Goal: Find specific page/section: Find specific page/section

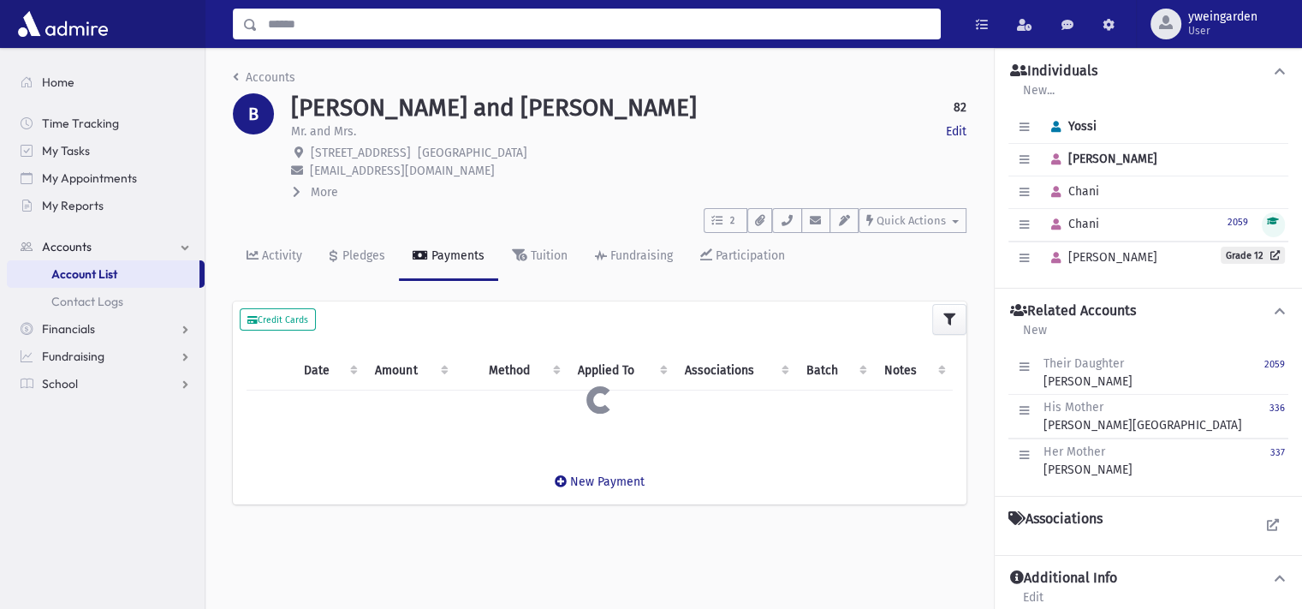
click at [400, 27] on input "Search" at bounding box center [599, 24] width 682 height 31
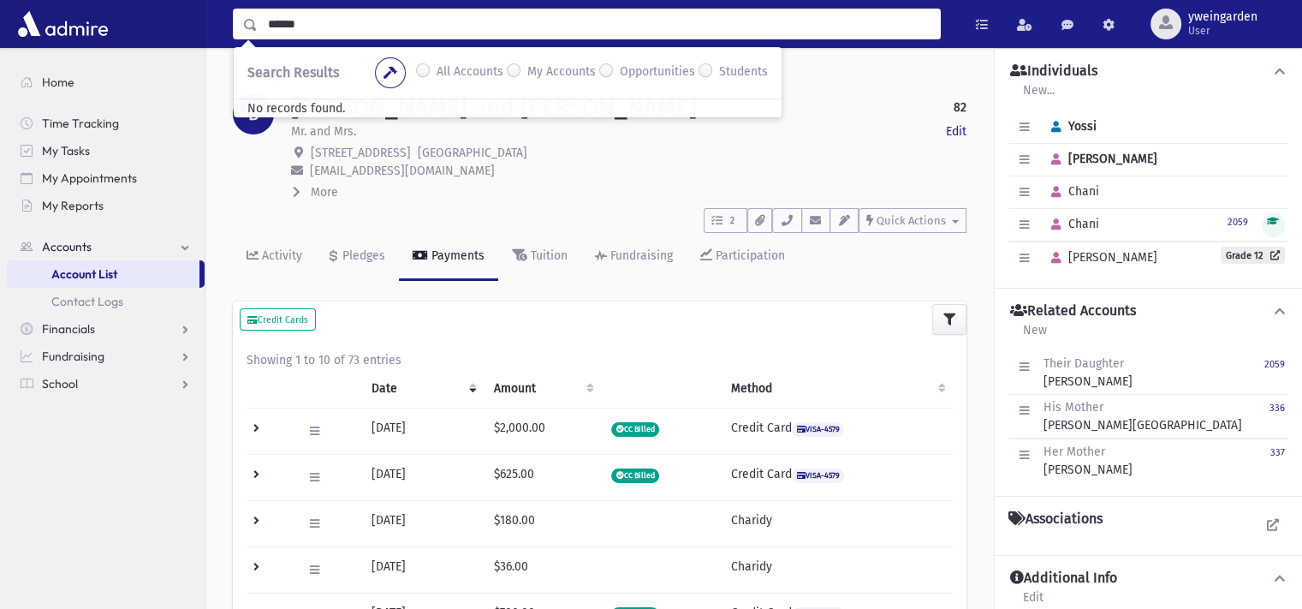
type input "******"
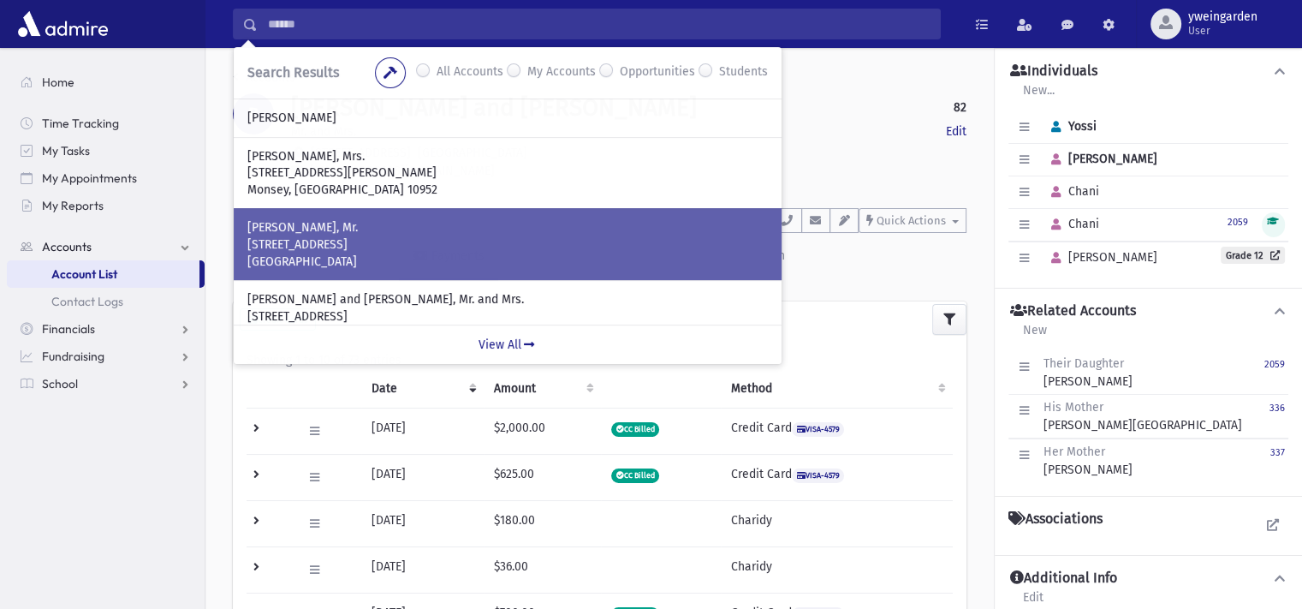
click at [342, 229] on p "[PERSON_NAME], Mr." at bounding box center [507, 227] width 521 height 17
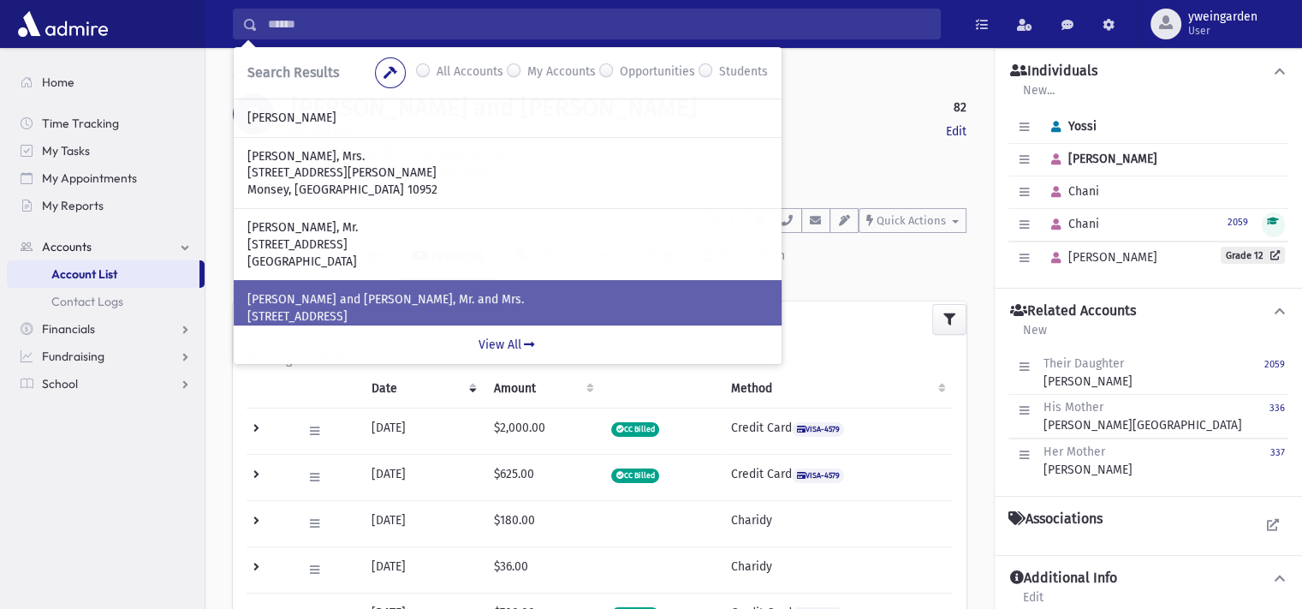
click at [343, 291] on p "GEWIRTZMAN, Dov and Chaya Leah, Mr. and Mrs." at bounding box center [507, 299] width 521 height 17
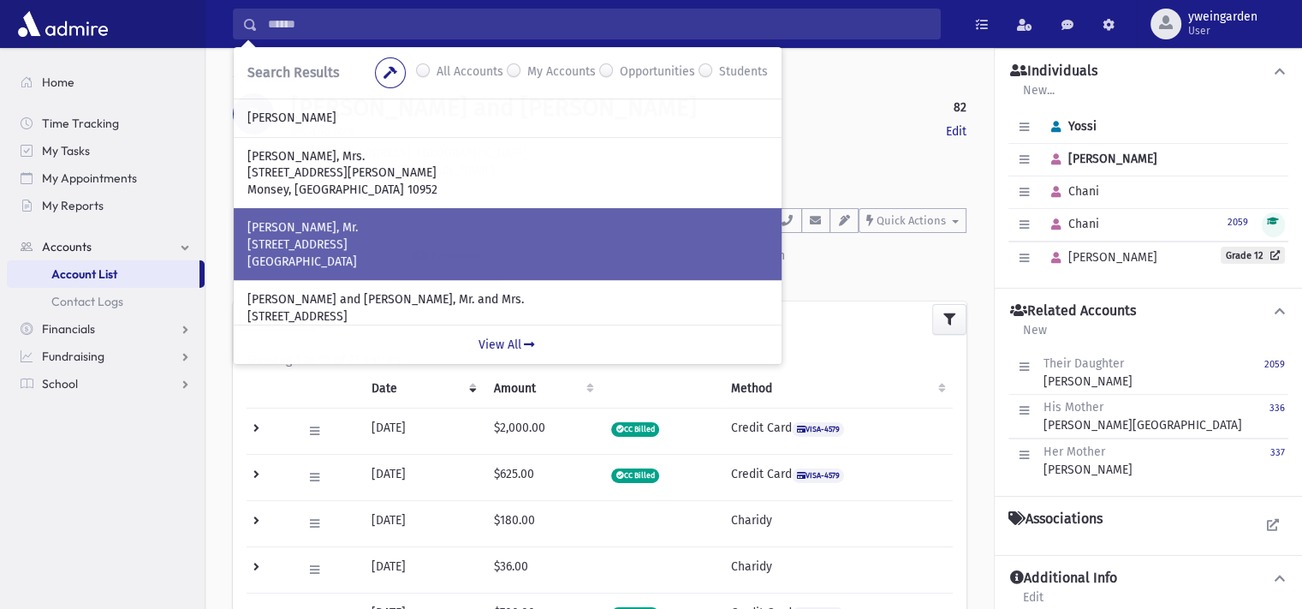
click at [346, 221] on p "GEWIRTZMAN, Aharon, Mr." at bounding box center [507, 227] width 521 height 17
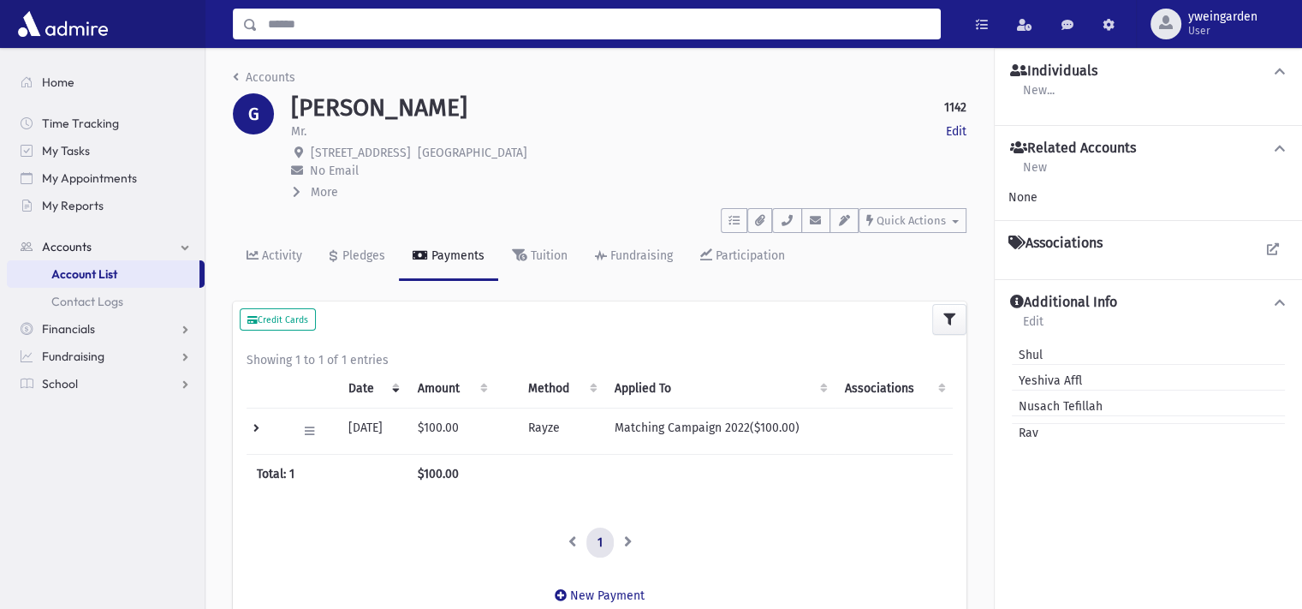
click at [314, 33] on input "Search" at bounding box center [599, 24] width 682 height 31
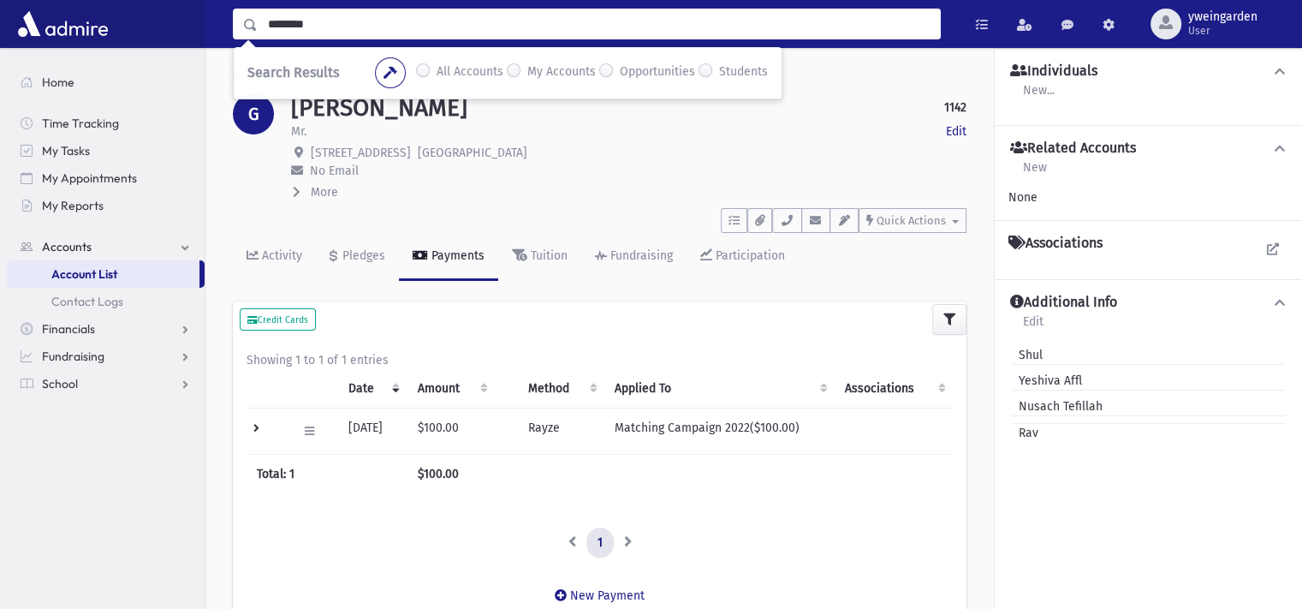
type input "********"
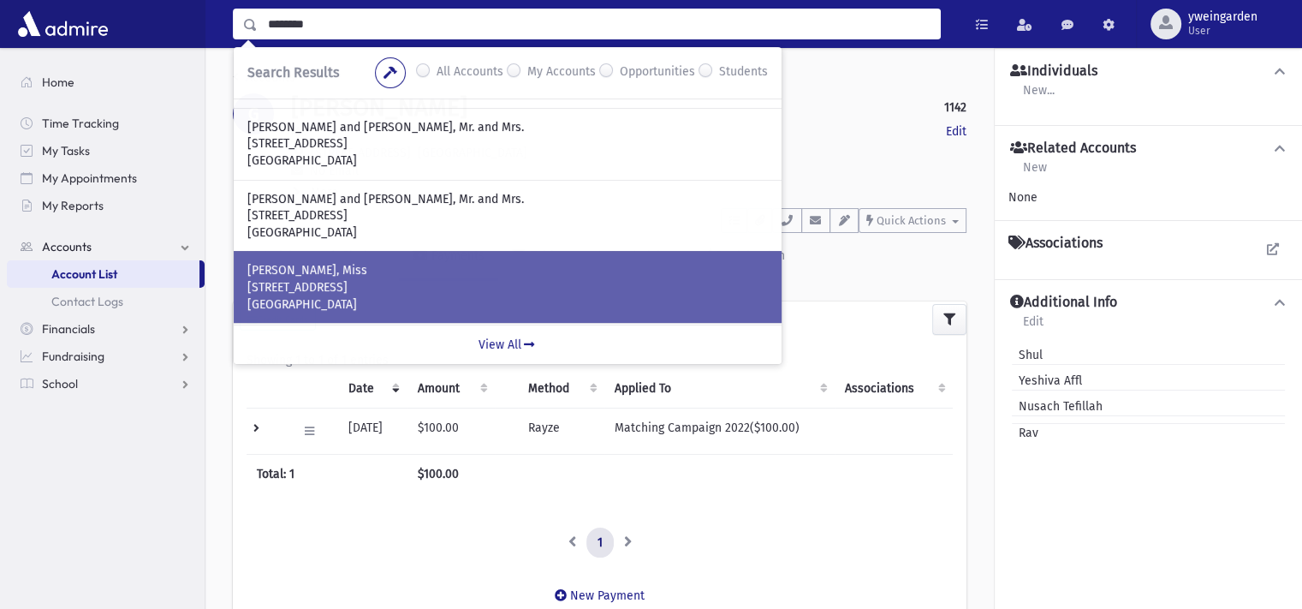
scroll to position [114, 0]
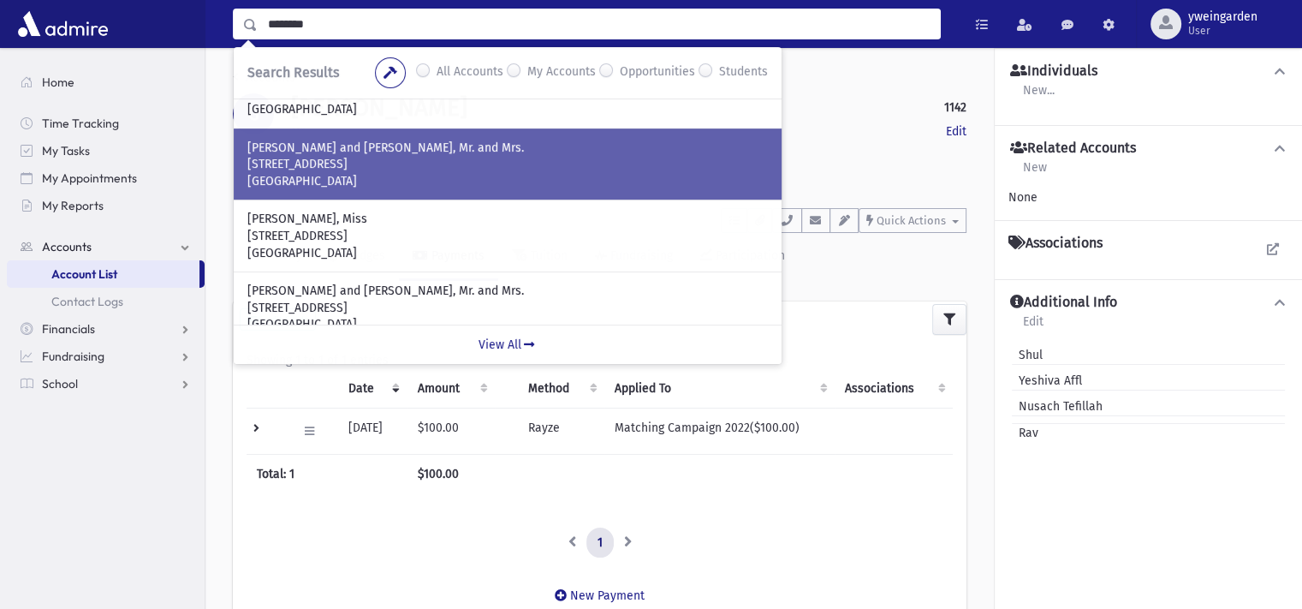
click at [373, 164] on p "[STREET_ADDRESS]" at bounding box center [507, 164] width 521 height 17
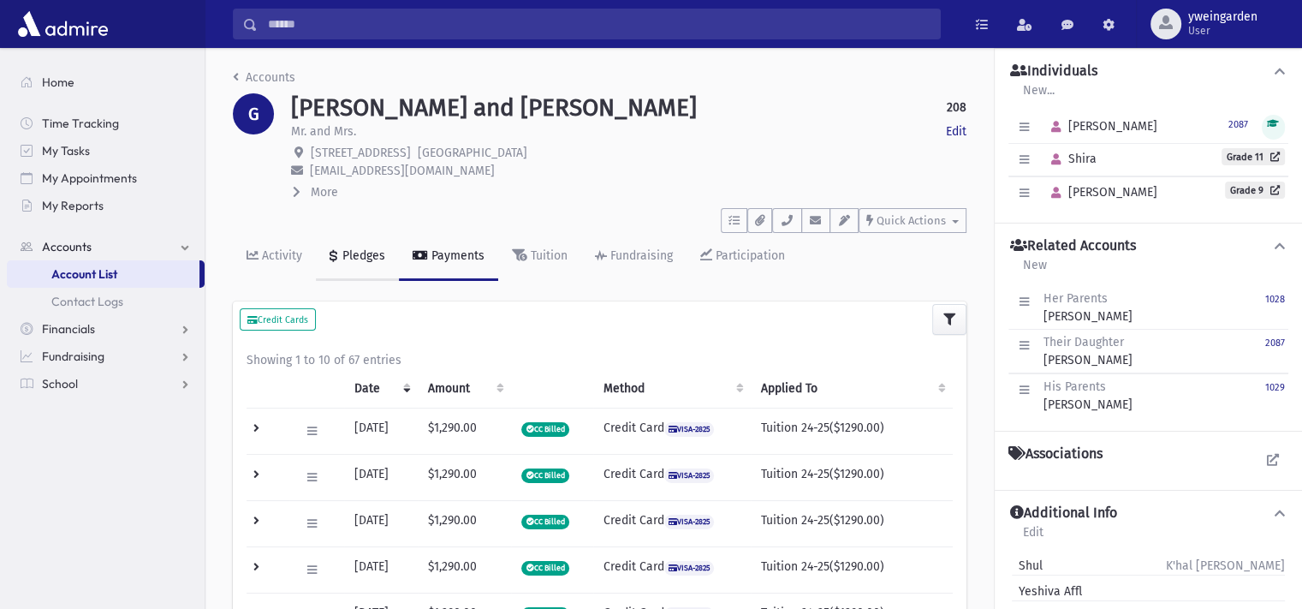
click at [373, 244] on link "Pledges" at bounding box center [357, 257] width 83 height 48
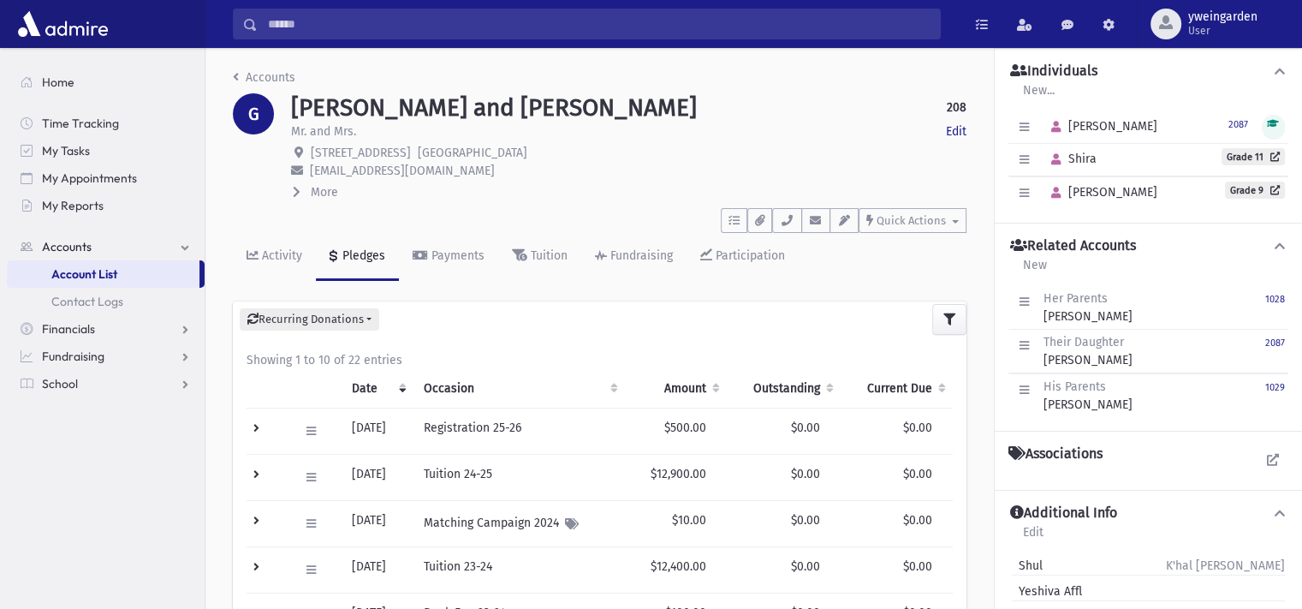
click at [314, 191] on span "More" at bounding box center [324, 192] width 27 height 15
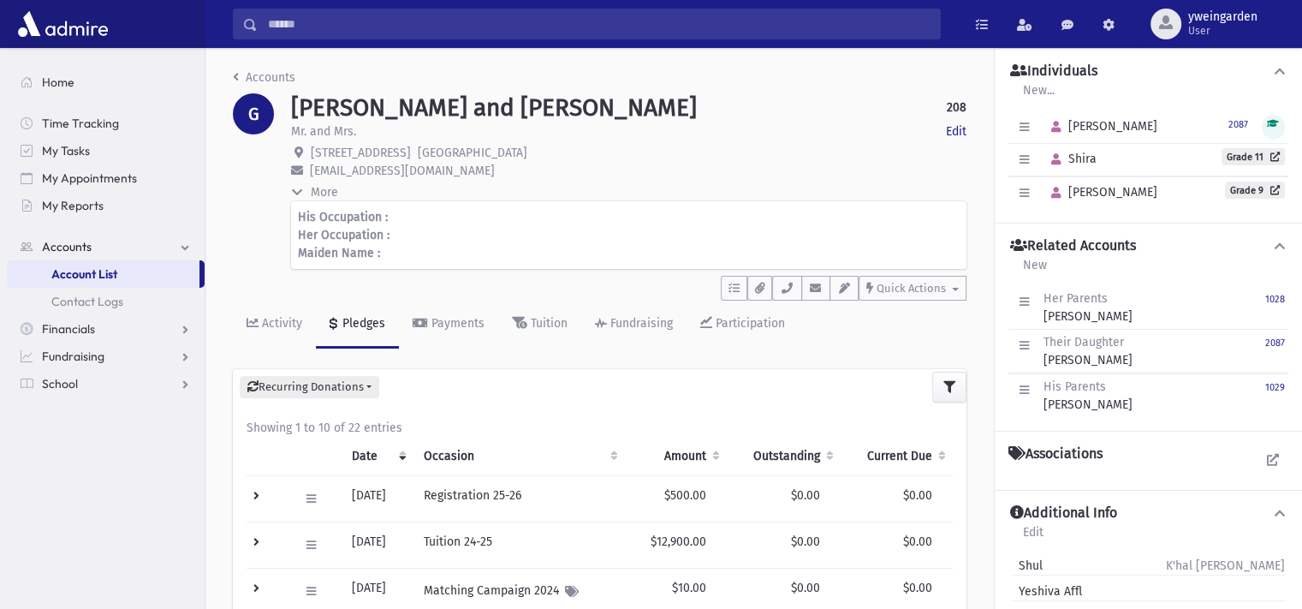
click at [314, 191] on span "More" at bounding box center [324, 192] width 27 height 15
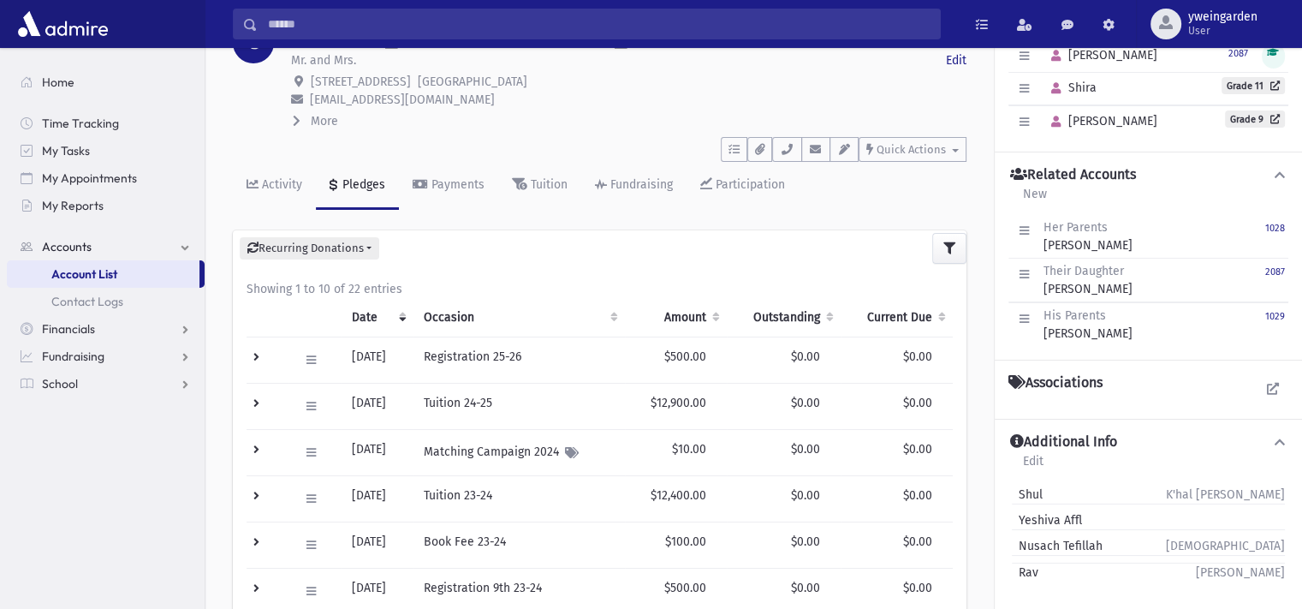
scroll to position [114, 0]
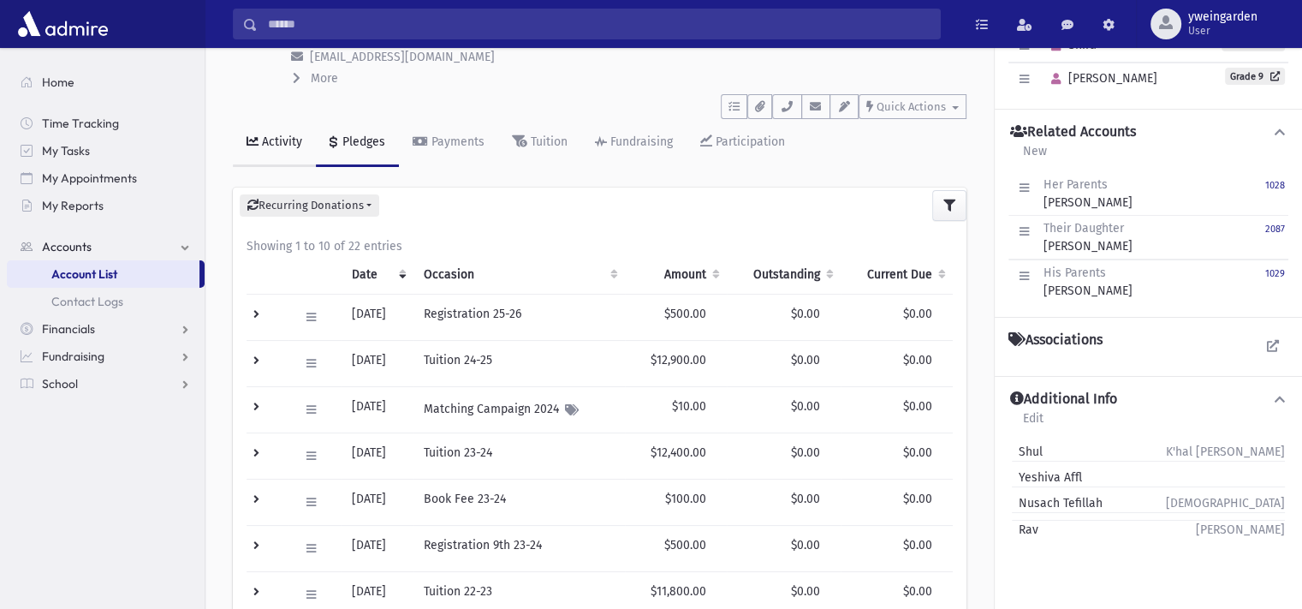
click at [278, 153] on link "Activity" at bounding box center [274, 143] width 83 height 48
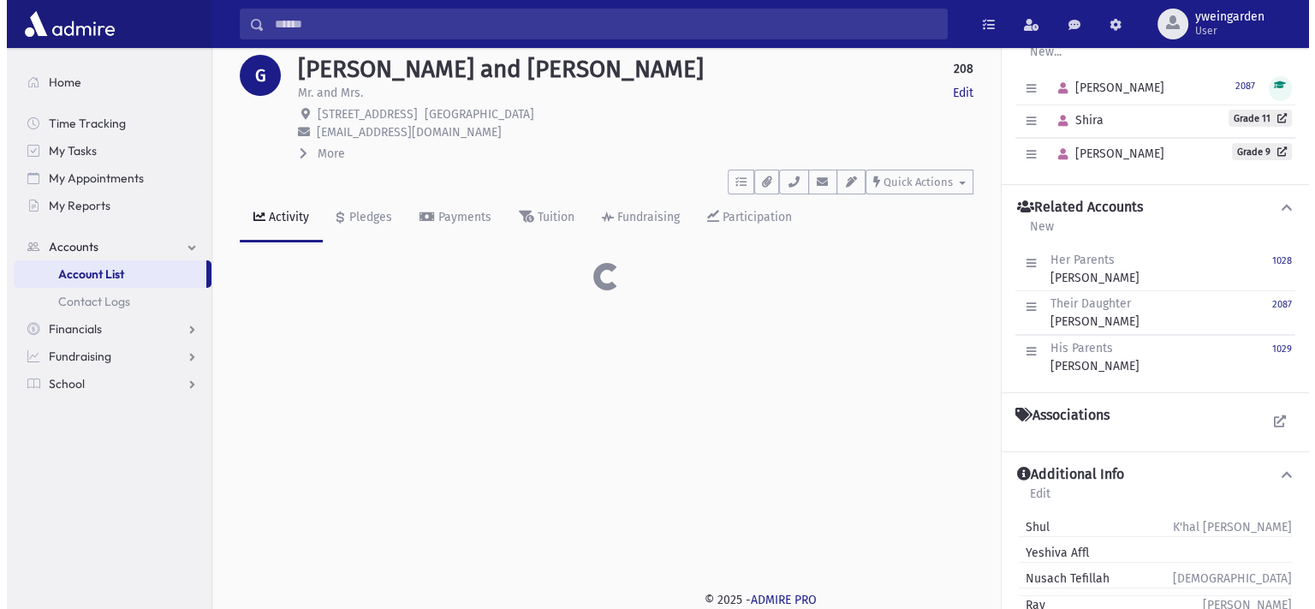
scroll to position [38, 0]
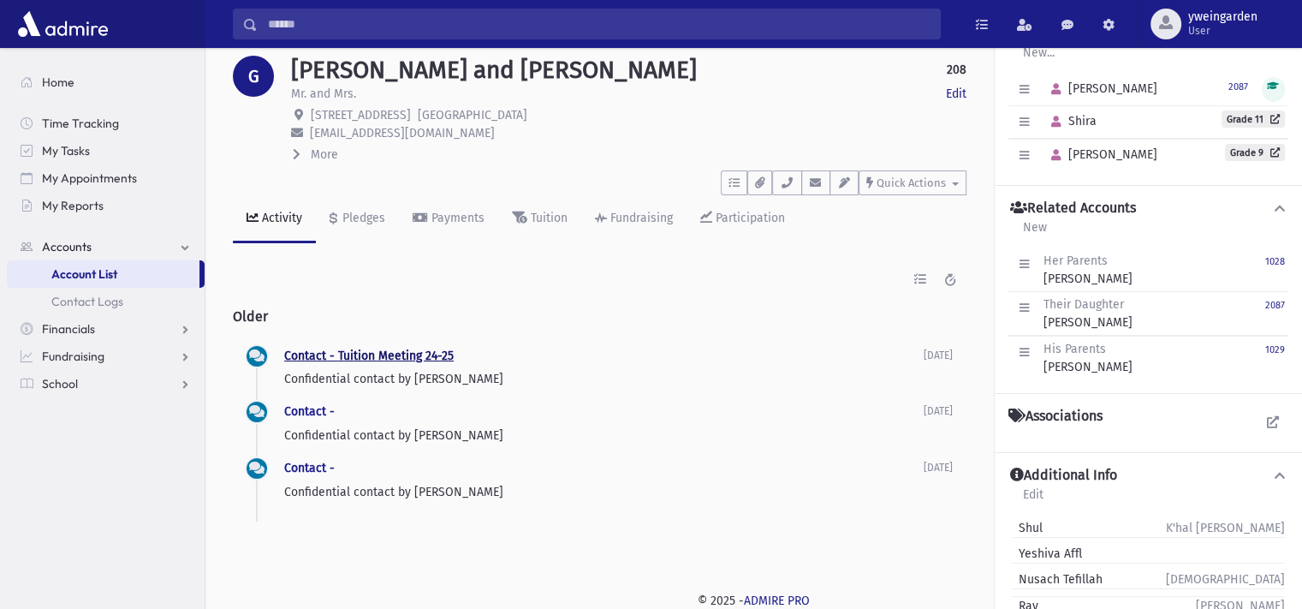
click at [364, 349] on link "Contact - Tuition Meeting 24-25" at bounding box center [369, 356] width 170 height 15
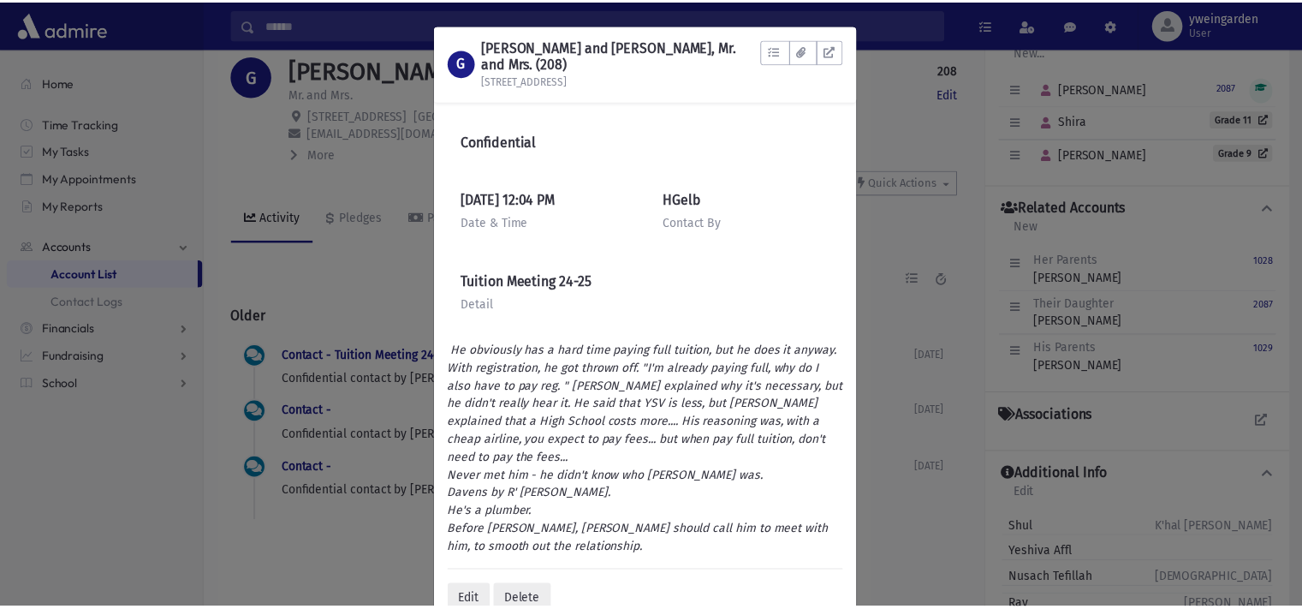
scroll to position [92, 0]
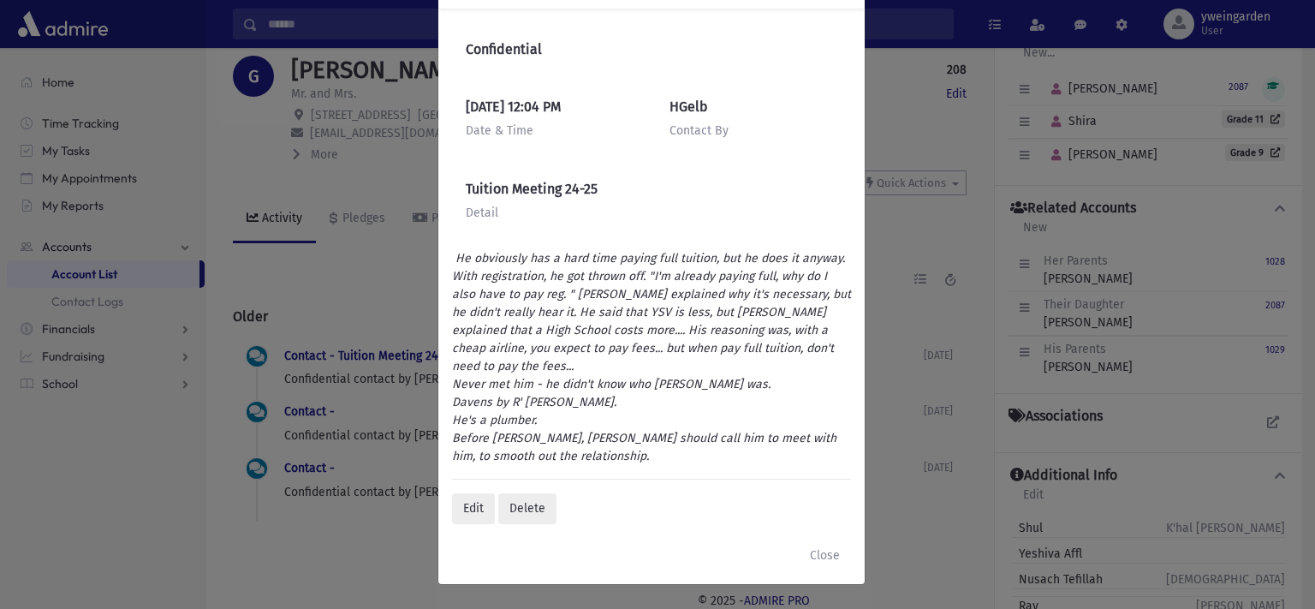
click at [390, 301] on div "G GEWIRTZMAN, Dovid and Esther, Mr. and Mrs. (208) 5 Ashlawn Ave To Do's No ope…" at bounding box center [657, 304] width 1315 height 609
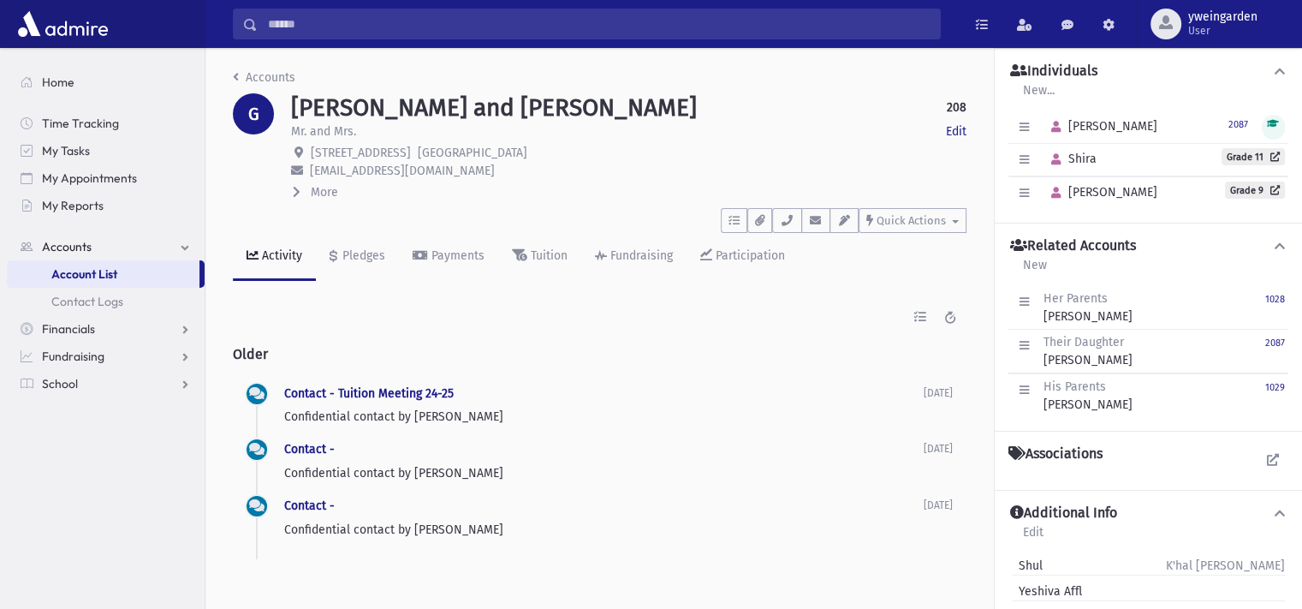
scroll to position [38, 0]
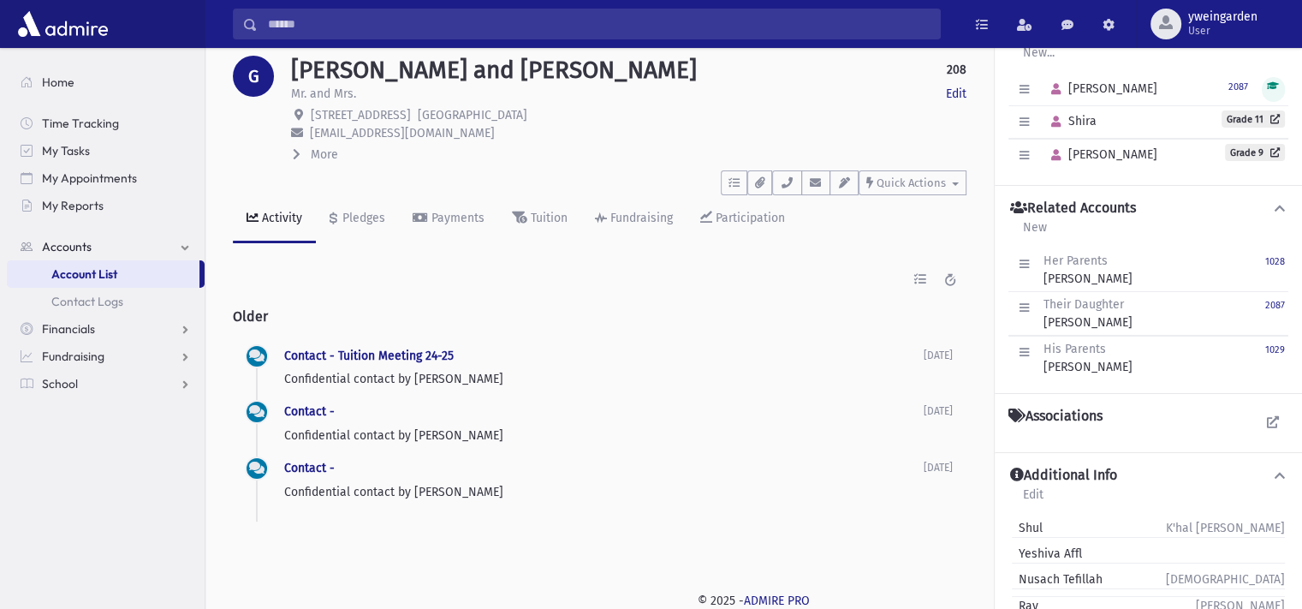
click at [440, 31] on input "Search" at bounding box center [599, 24] width 682 height 31
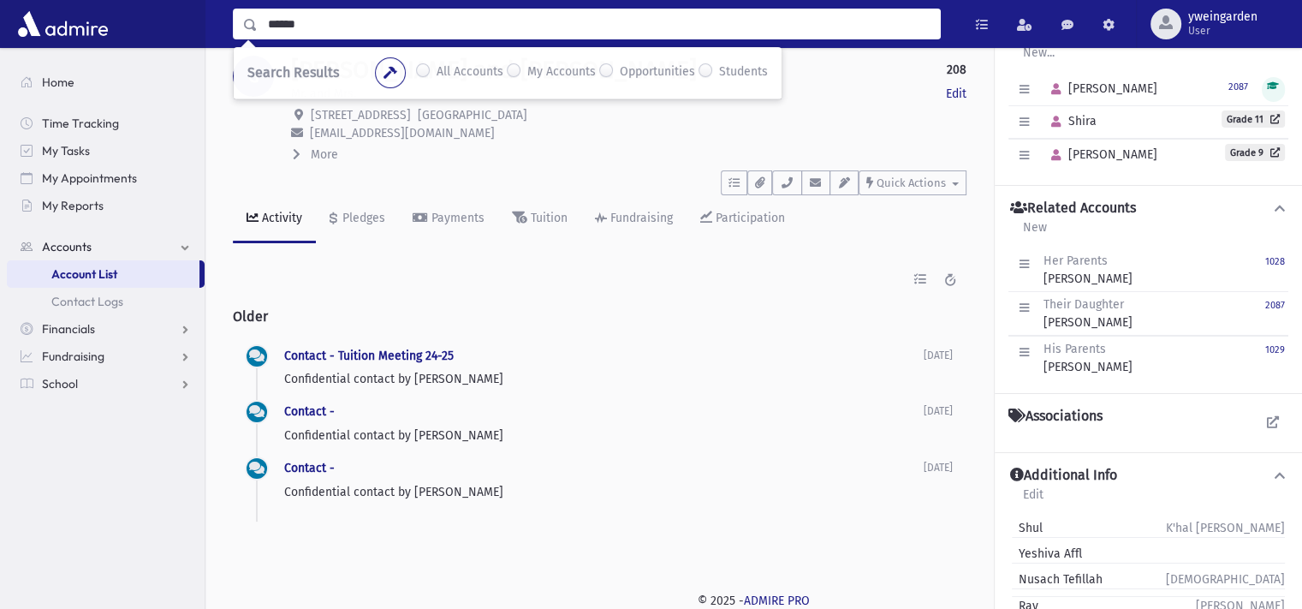
type input "******"
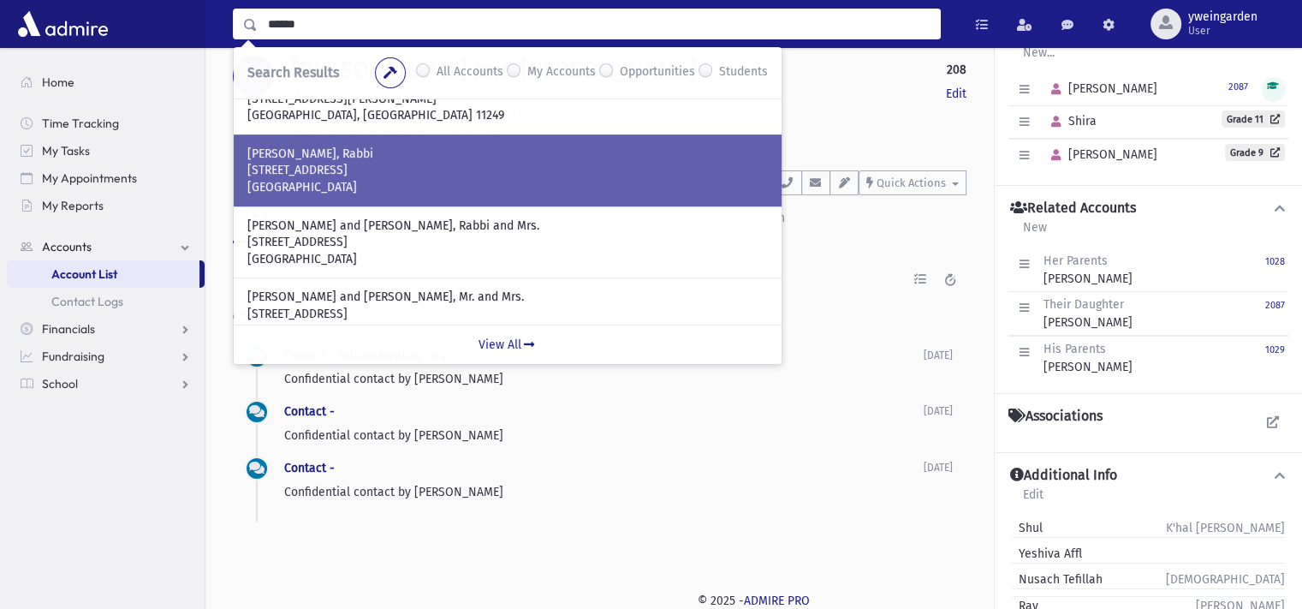
scroll to position [60, 0]
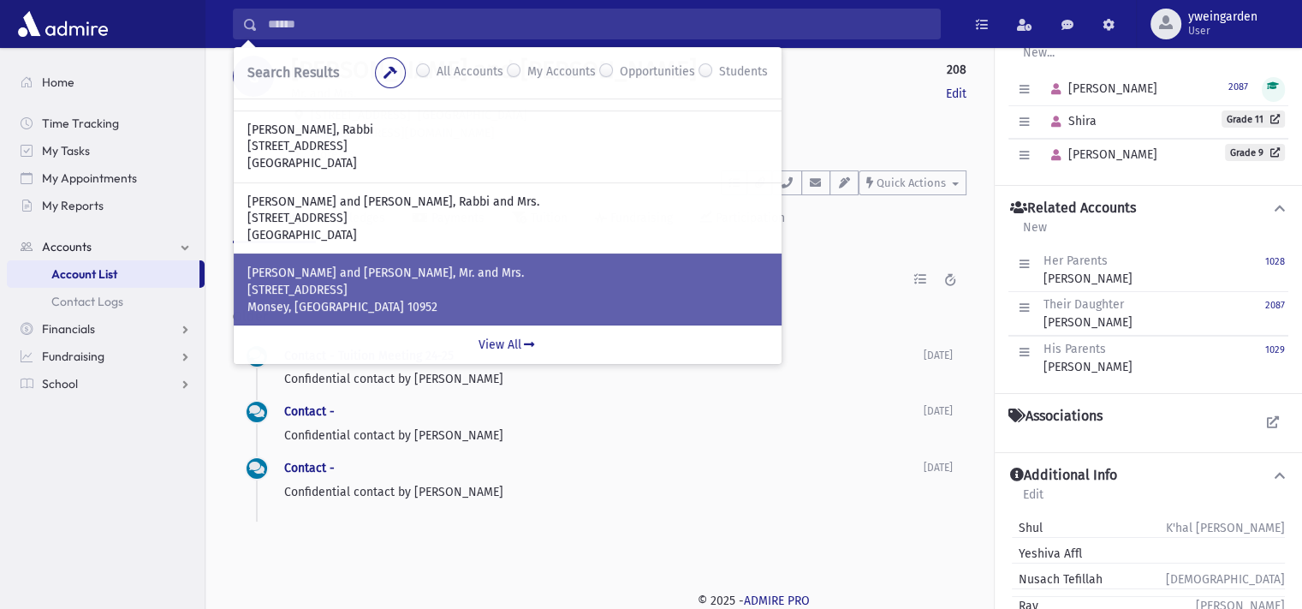
click at [380, 295] on p "4 Ackertown Road" at bounding box center [507, 290] width 521 height 17
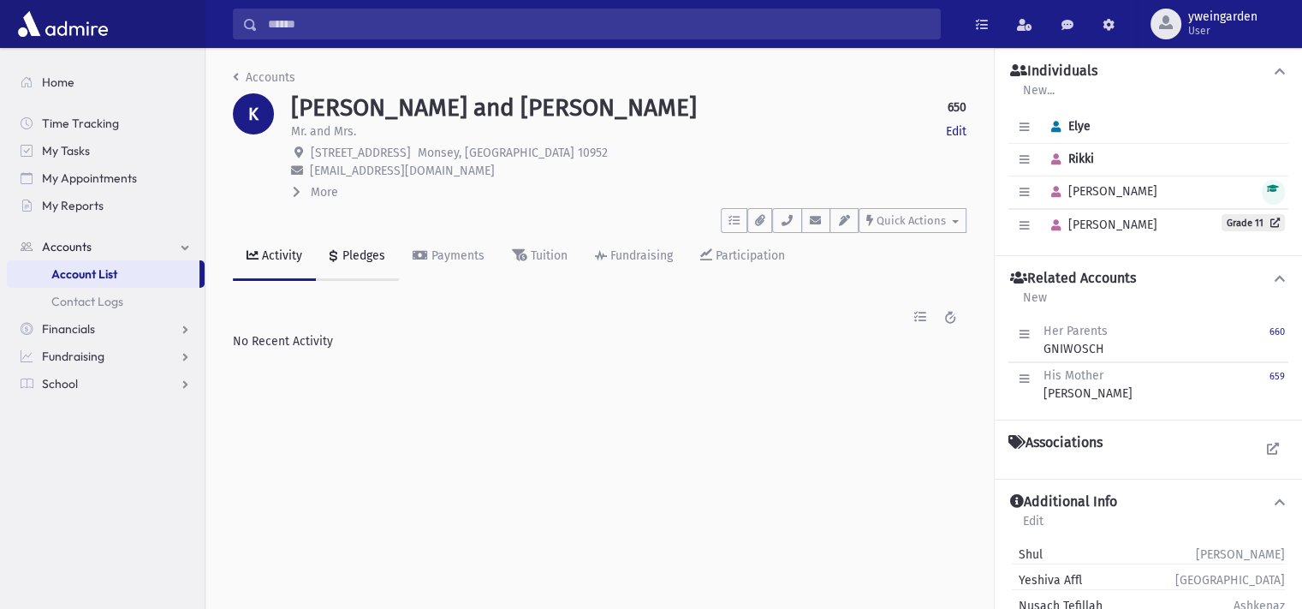
click at [372, 262] on div "Pledges" at bounding box center [362, 255] width 46 height 15
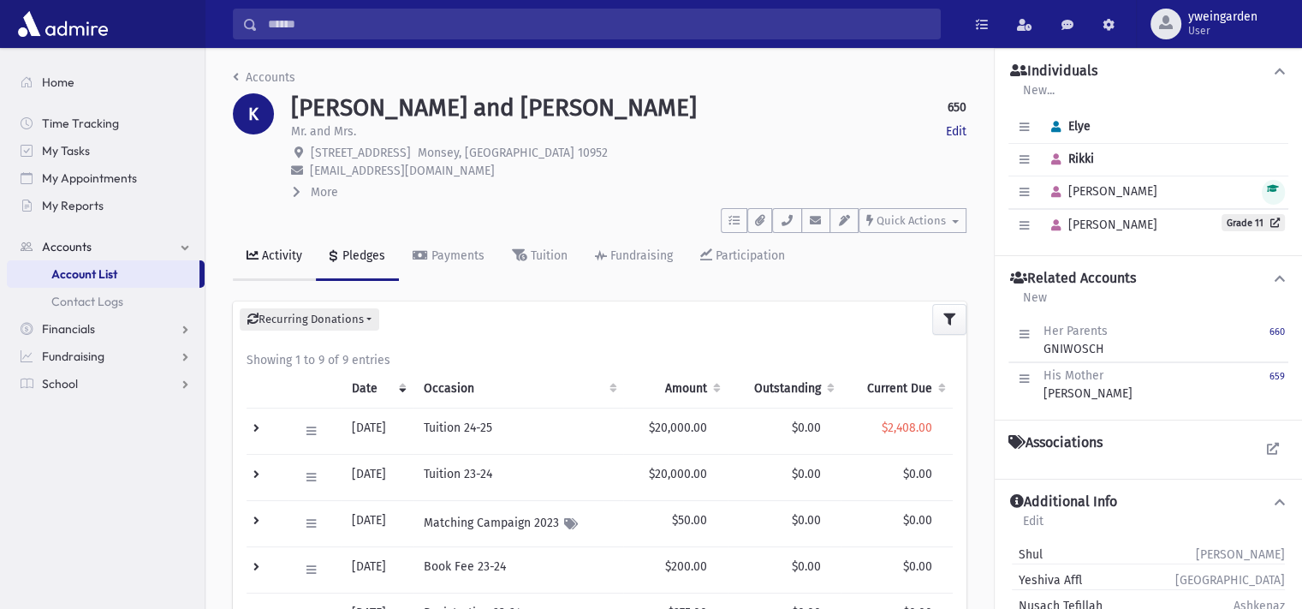
click at [290, 261] on div "Activity" at bounding box center [281, 255] width 44 height 15
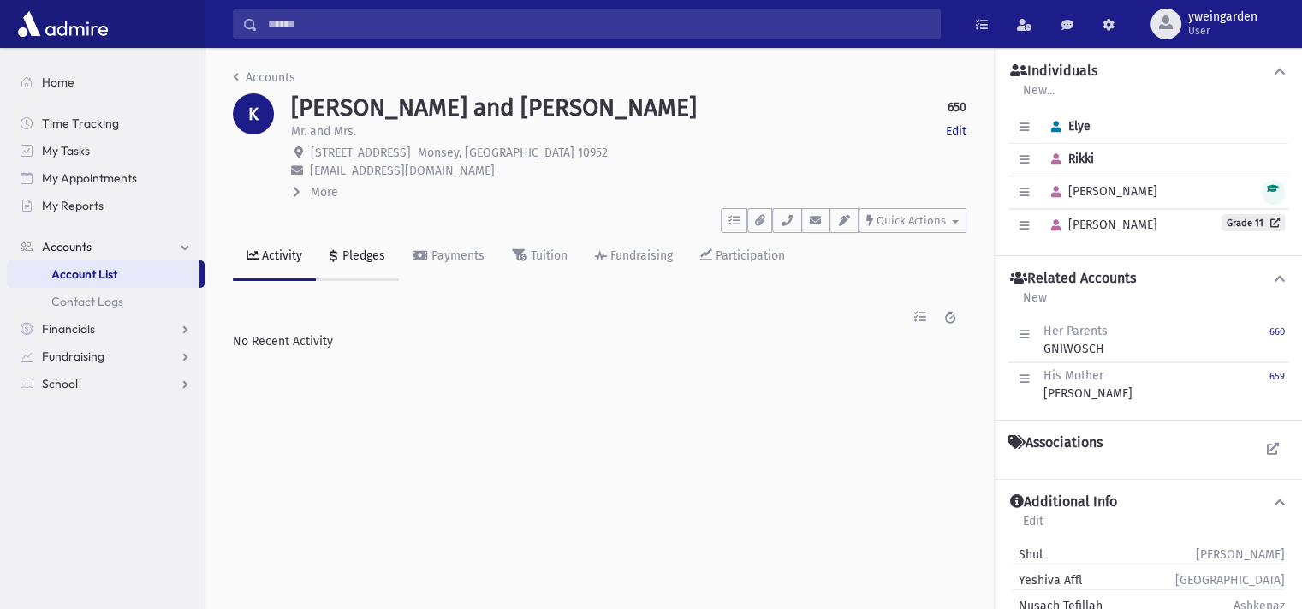
click at [343, 255] on div "Pledges" at bounding box center [362, 255] width 46 height 15
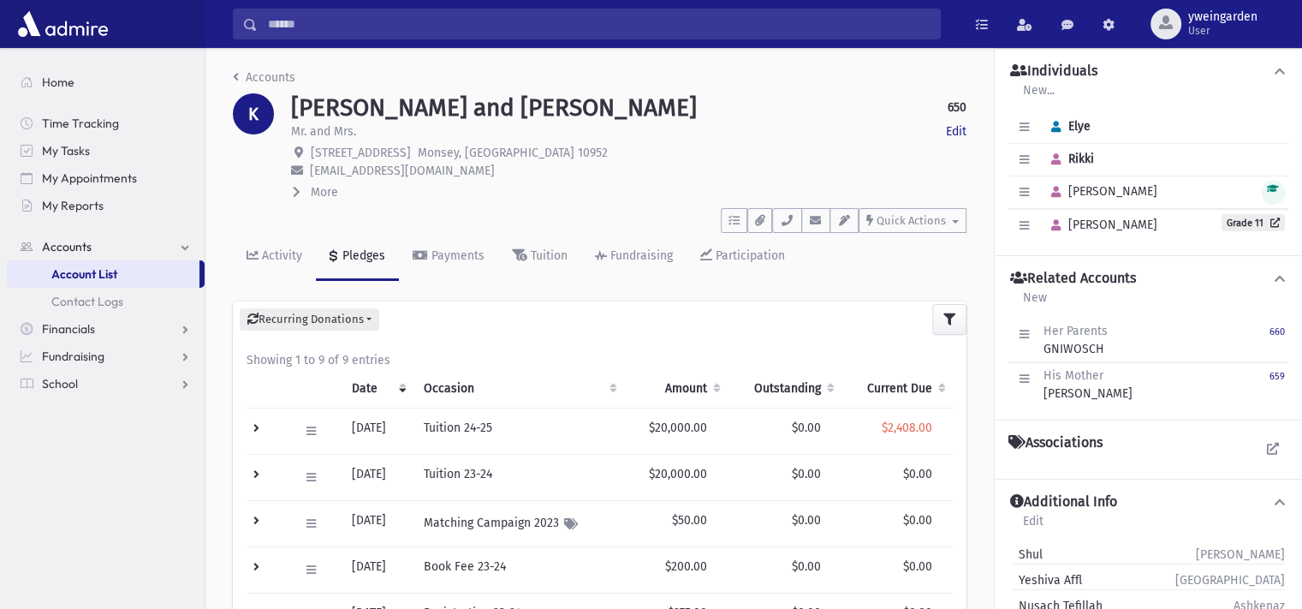
click at [319, 194] on span "More" at bounding box center [324, 192] width 27 height 15
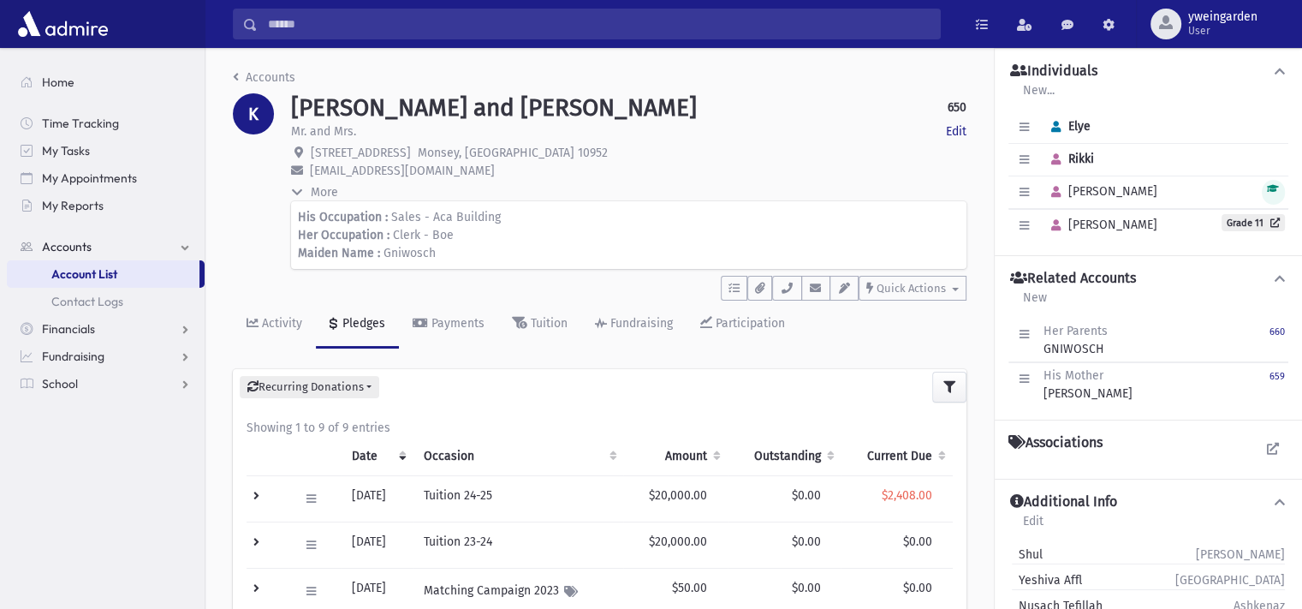
click at [319, 194] on span "More" at bounding box center [324, 192] width 27 height 15
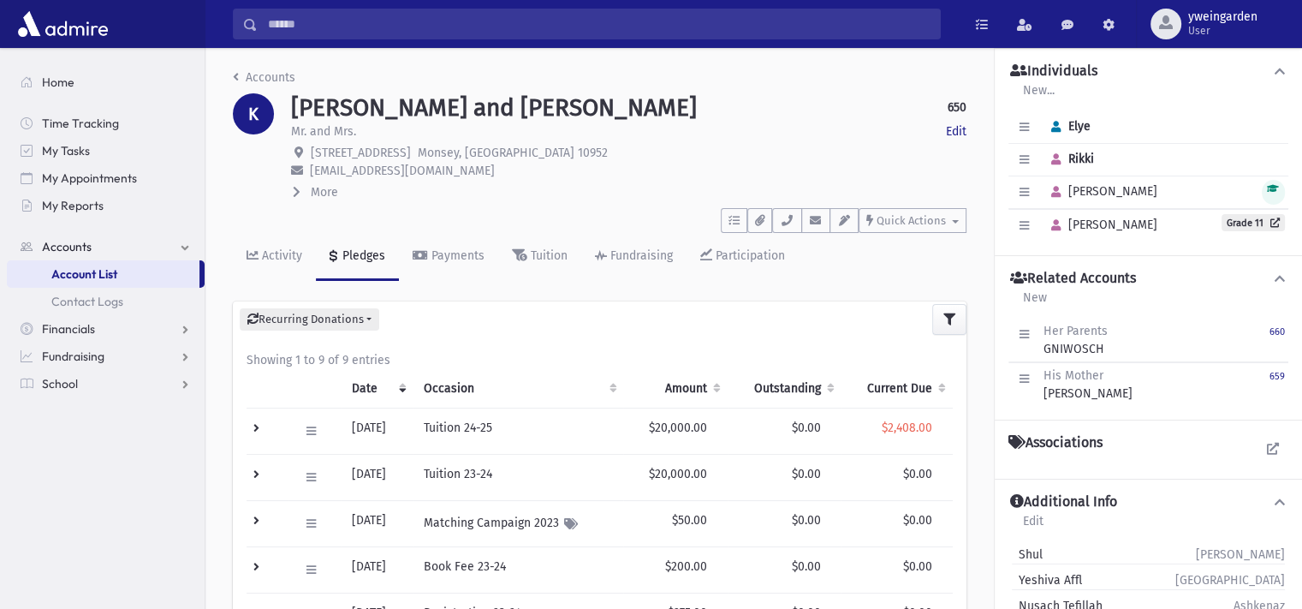
click at [486, 27] on input "Search" at bounding box center [599, 24] width 682 height 31
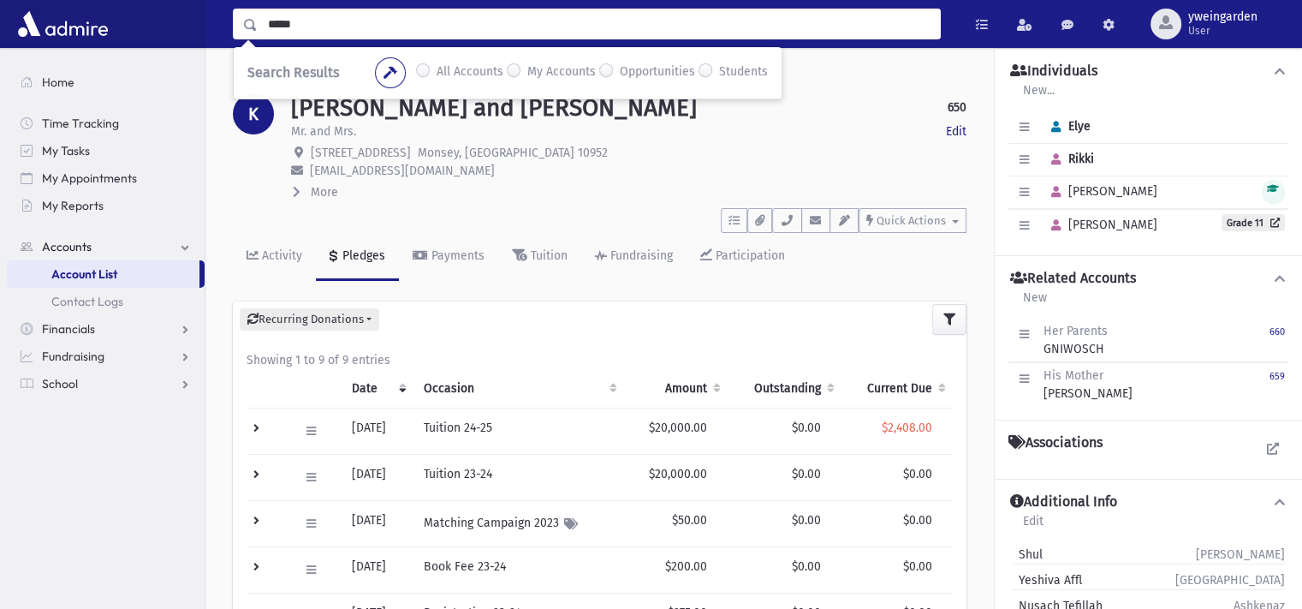
type input "*****"
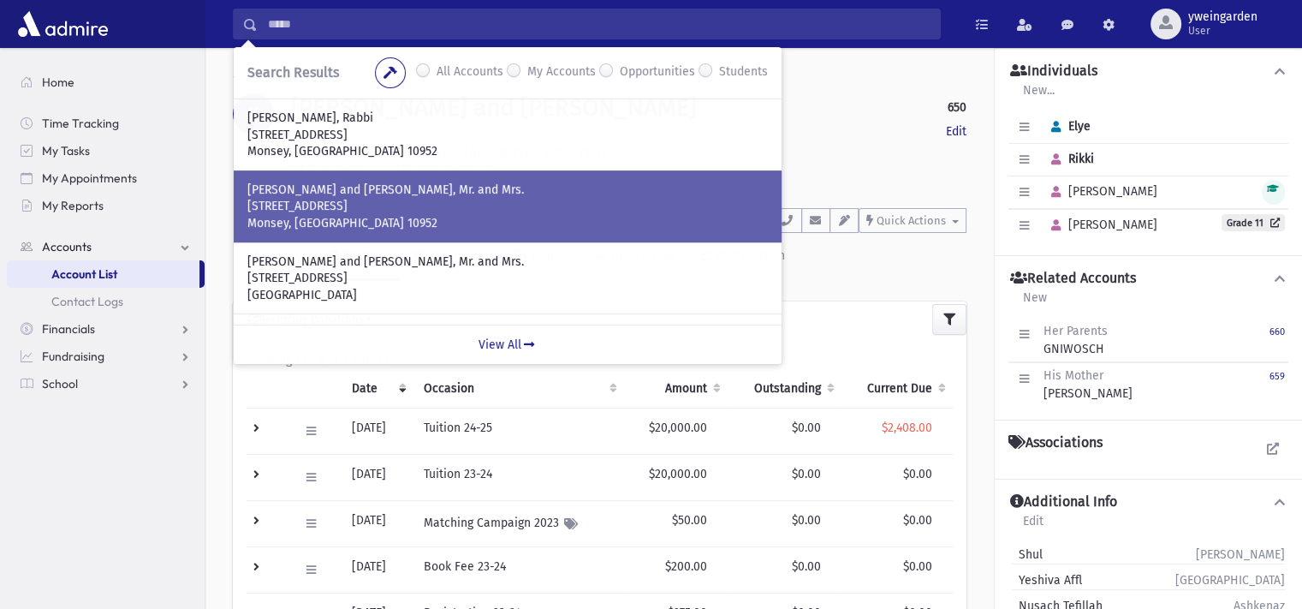
click at [466, 205] on p "14 Valencia Drive" at bounding box center [507, 206] width 521 height 17
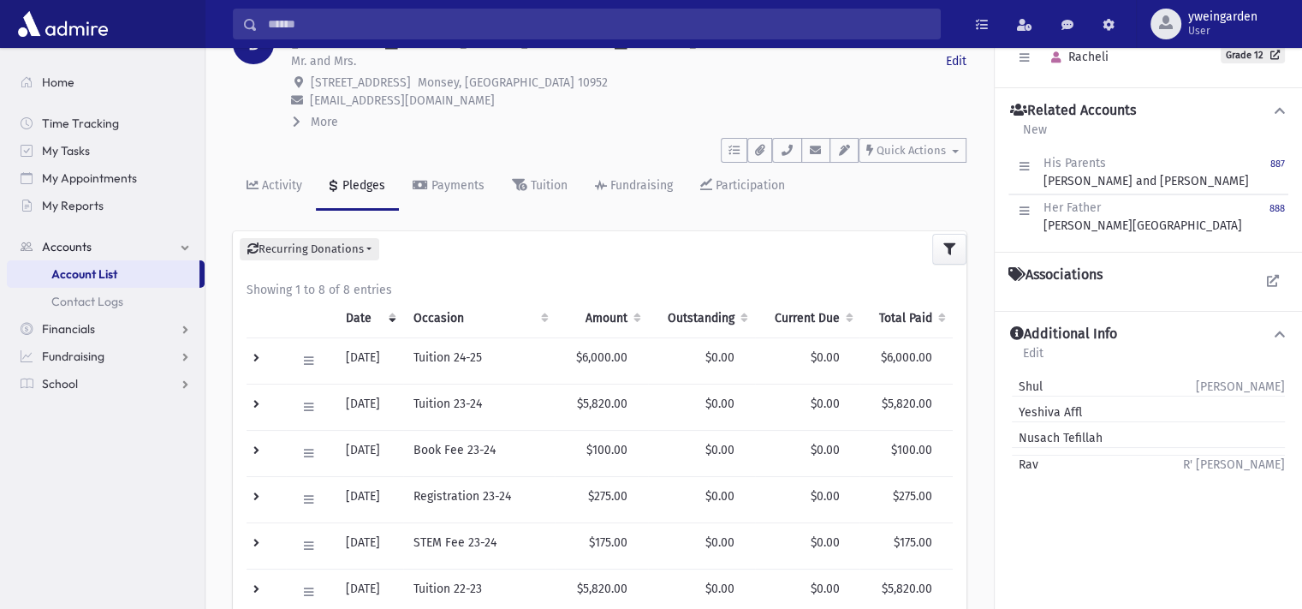
scroll to position [114, 0]
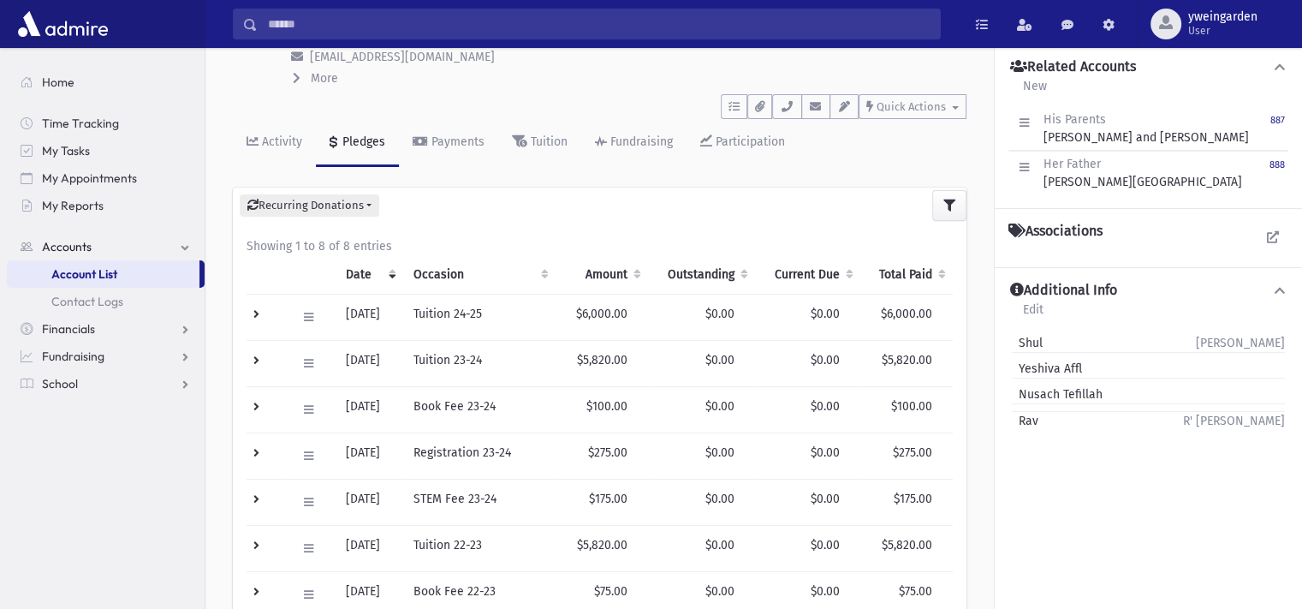
click at [262, 311] on td at bounding box center [266, 317] width 39 height 46
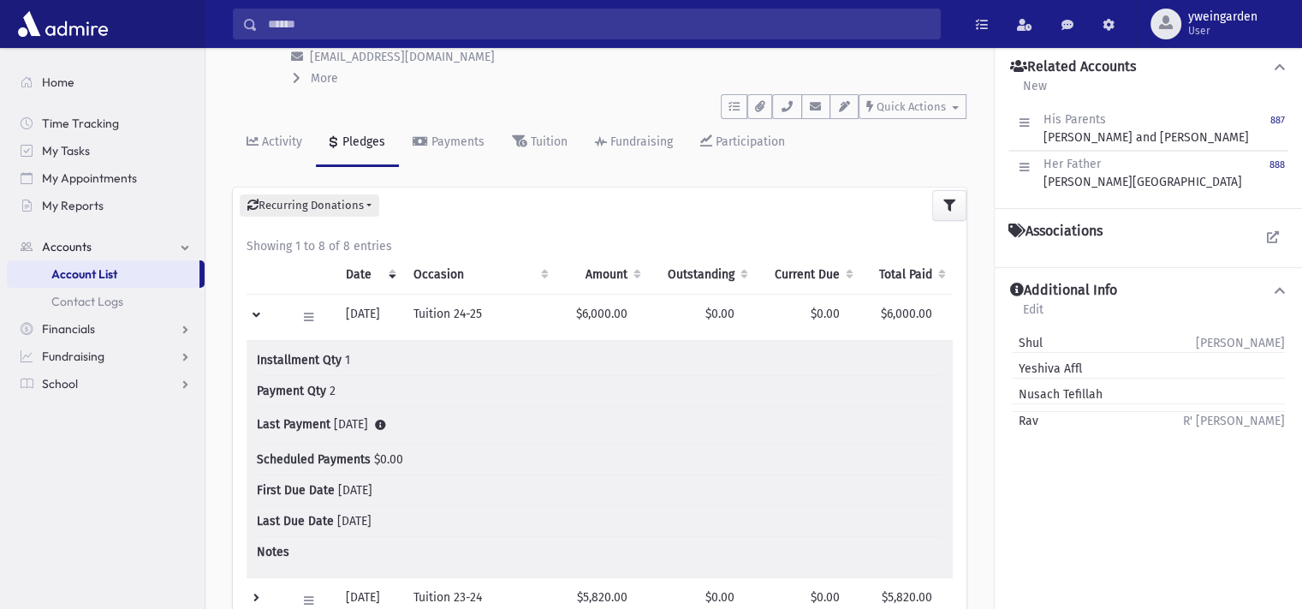
click at [252, 311] on td at bounding box center [266, 317] width 39 height 46
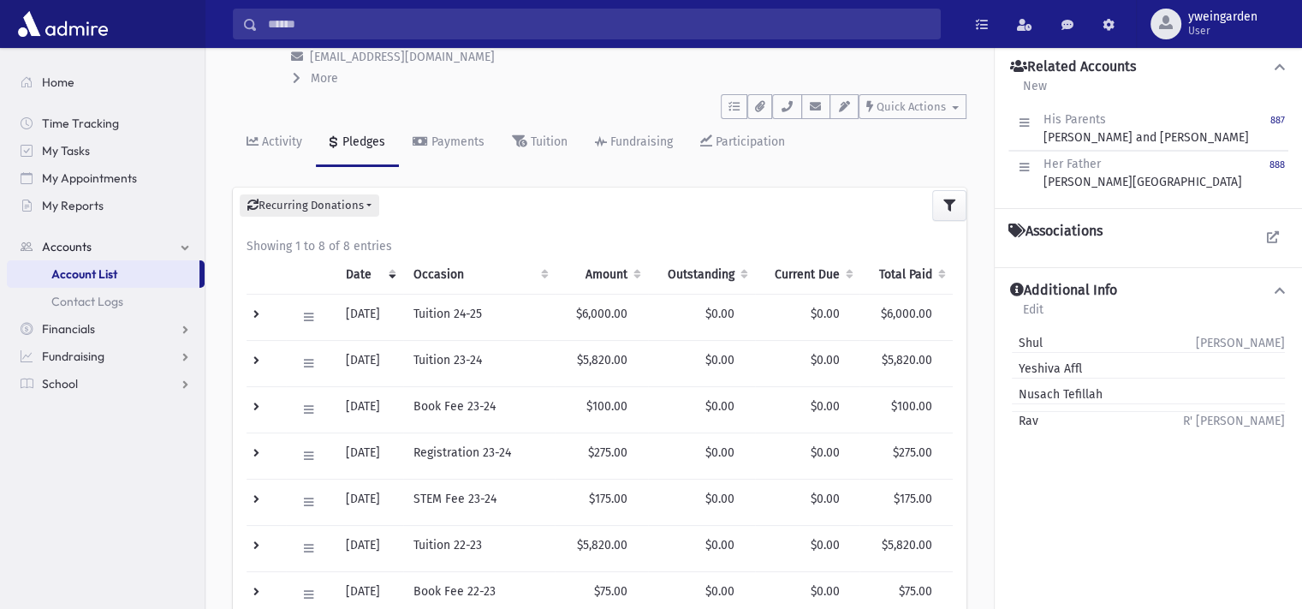
scroll to position [0, 0]
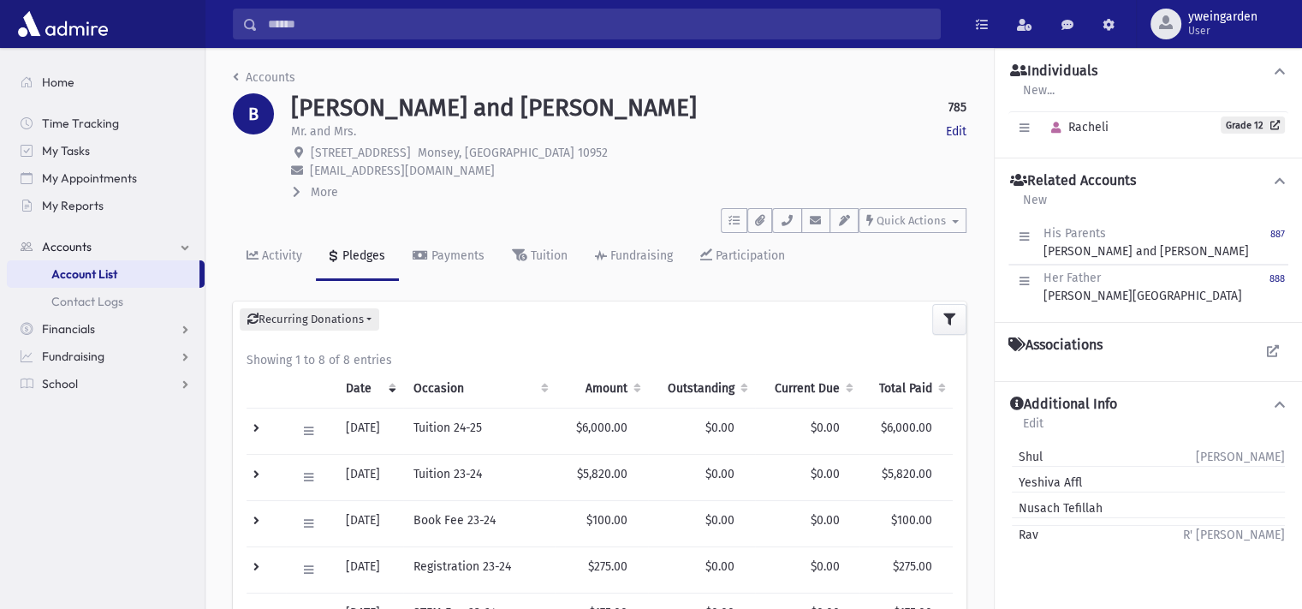
click at [472, 30] on input "Search" at bounding box center [599, 24] width 682 height 31
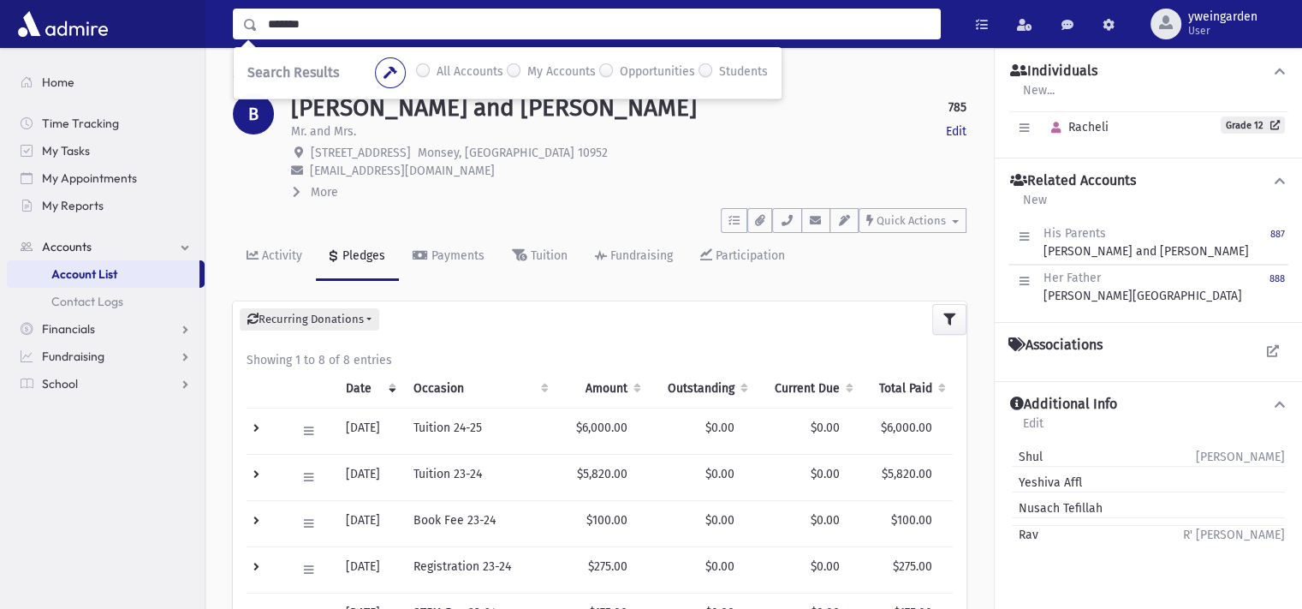
type input "*******"
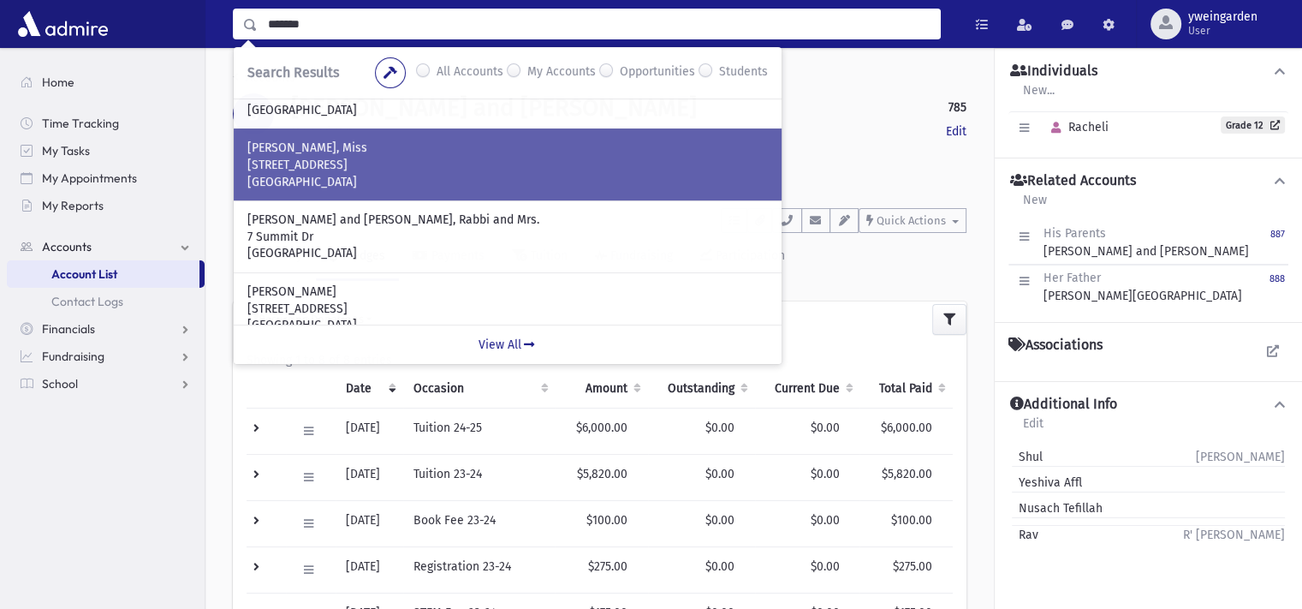
scroll to position [228, 0]
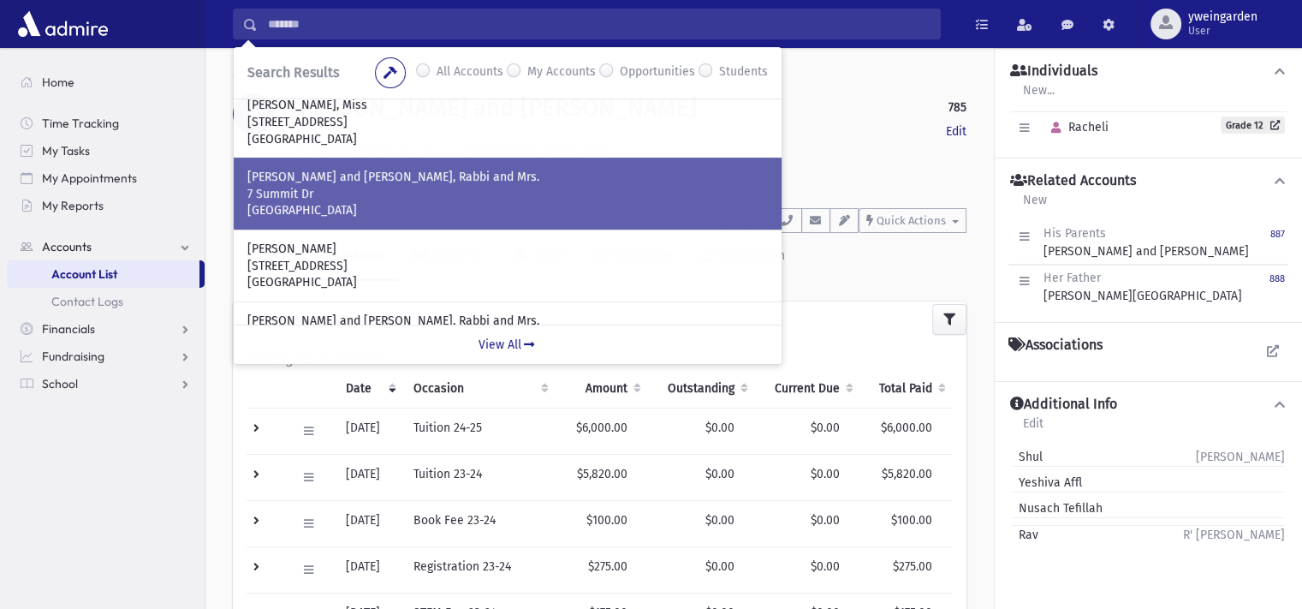
click at [407, 173] on p "[PERSON_NAME] and [PERSON_NAME], Rabbi and Mrs." at bounding box center [507, 177] width 521 height 17
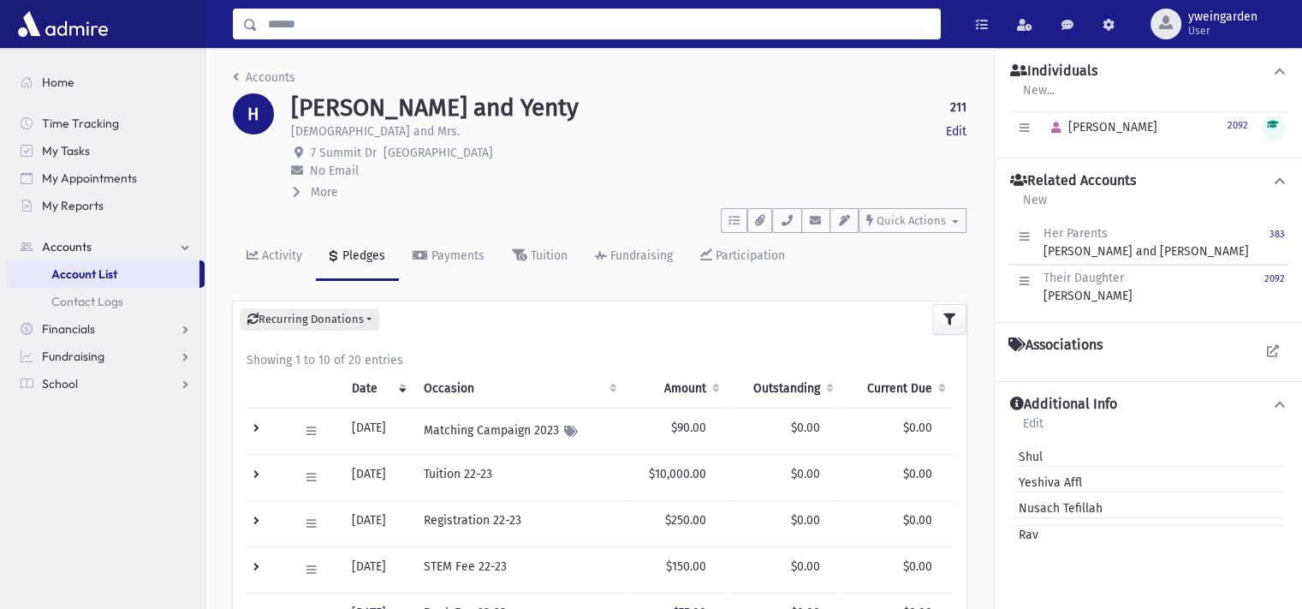
click at [473, 18] on input "Search" at bounding box center [599, 24] width 682 height 31
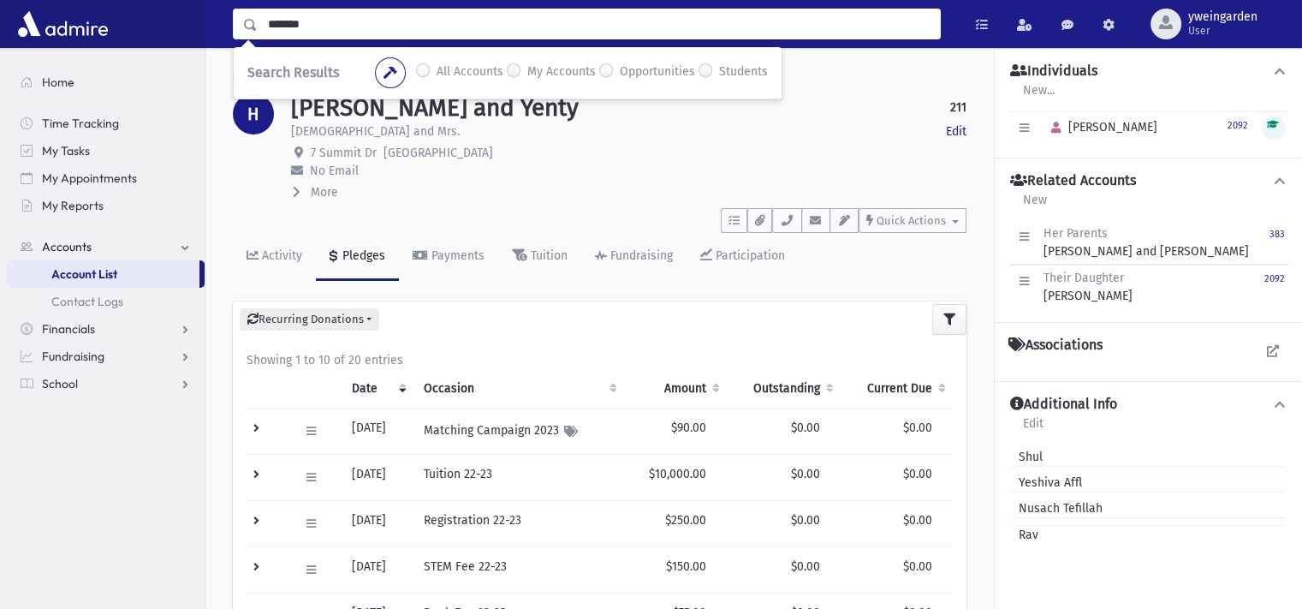
type input "*******"
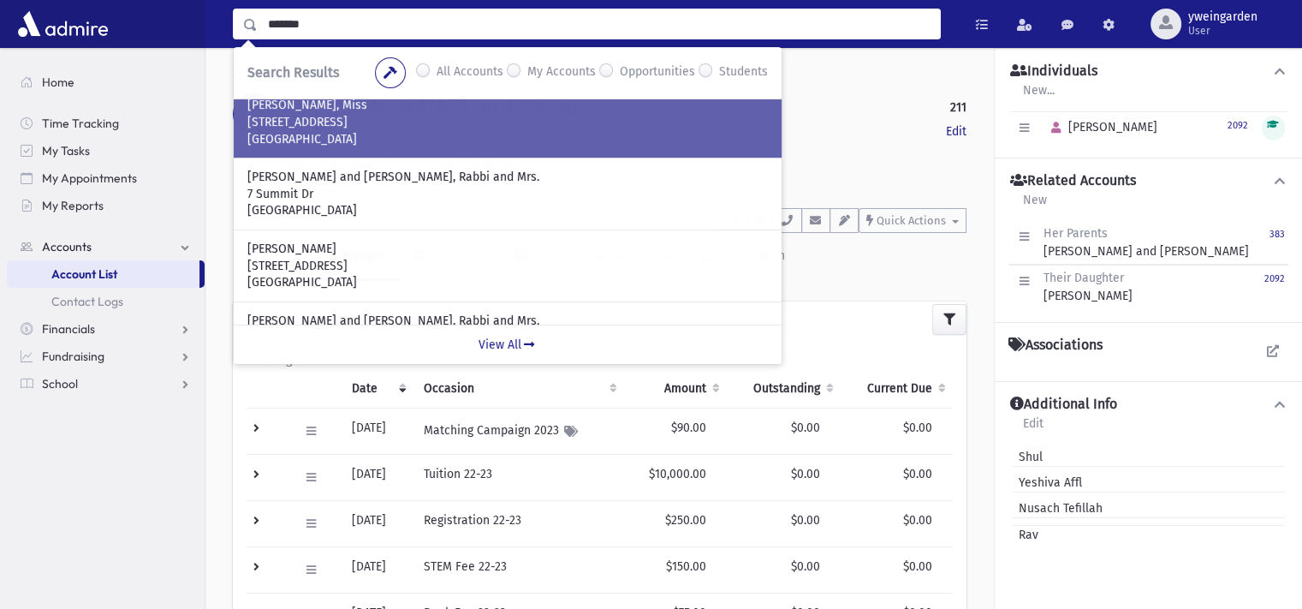
scroll to position [275, 0]
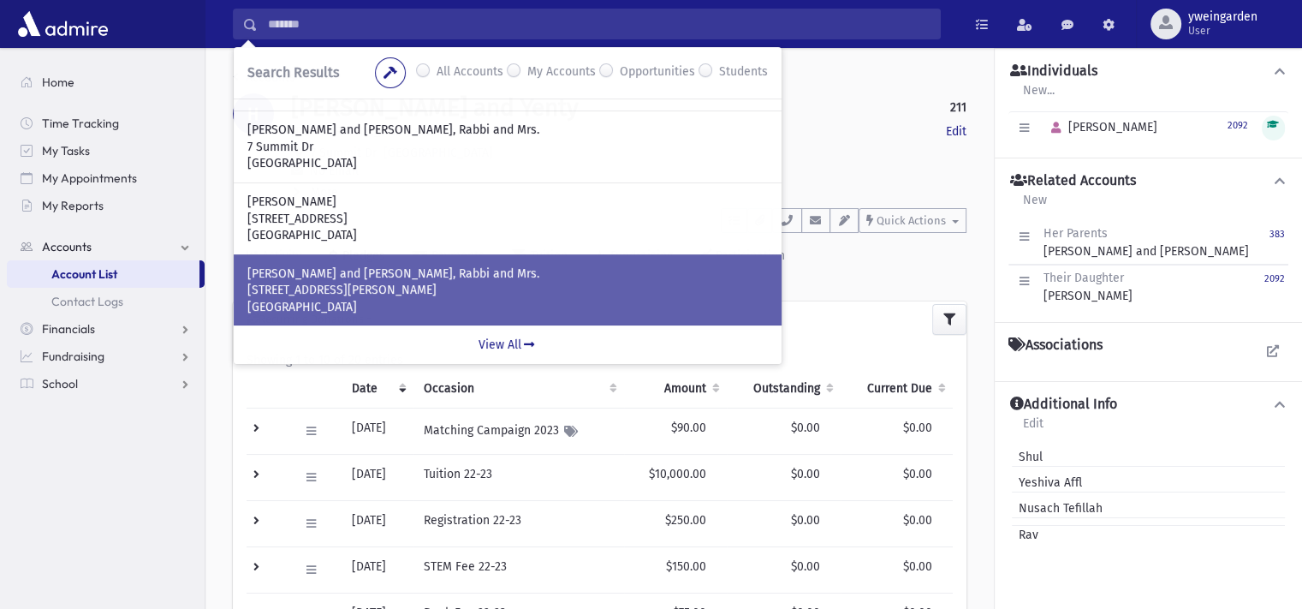
click at [410, 293] on p "[STREET_ADDRESS][PERSON_NAME]" at bounding box center [507, 290] width 521 height 17
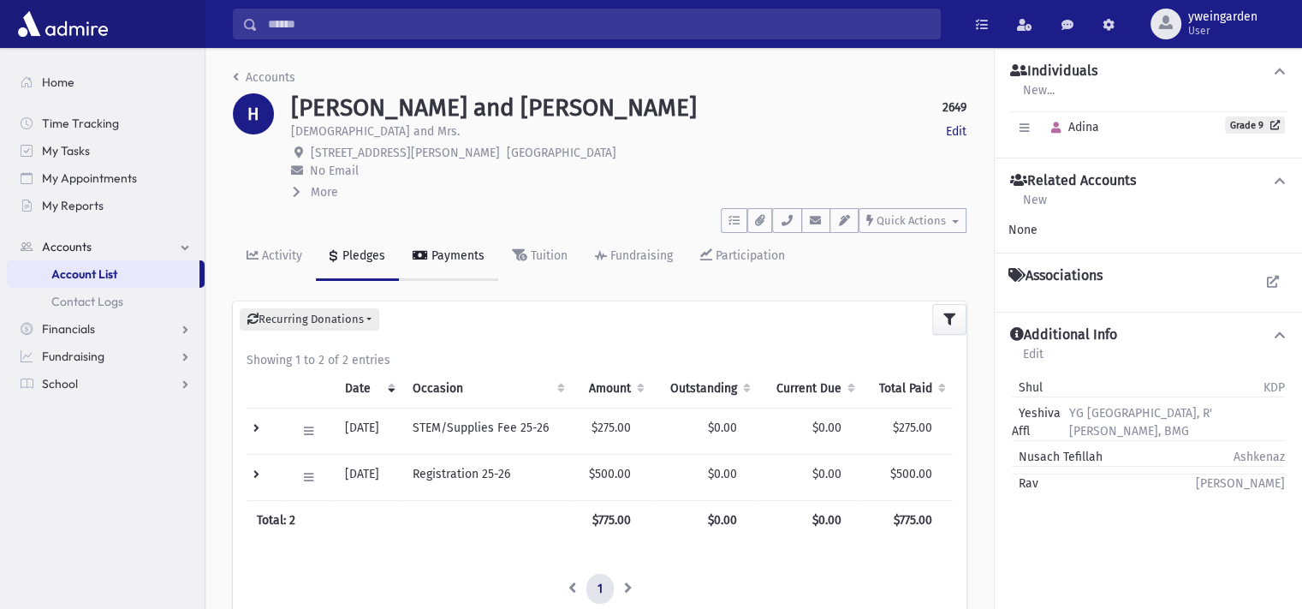
click at [445, 253] on div "Payments" at bounding box center [456, 255] width 57 height 15
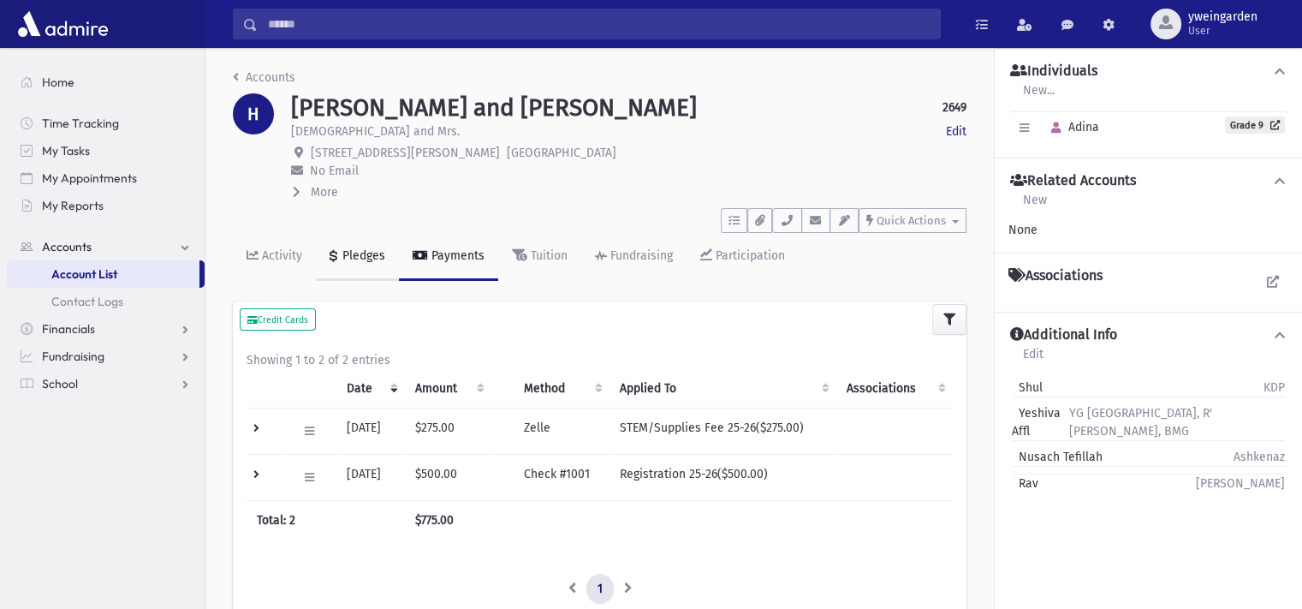
click at [353, 256] on div "Pledges" at bounding box center [362, 255] width 46 height 15
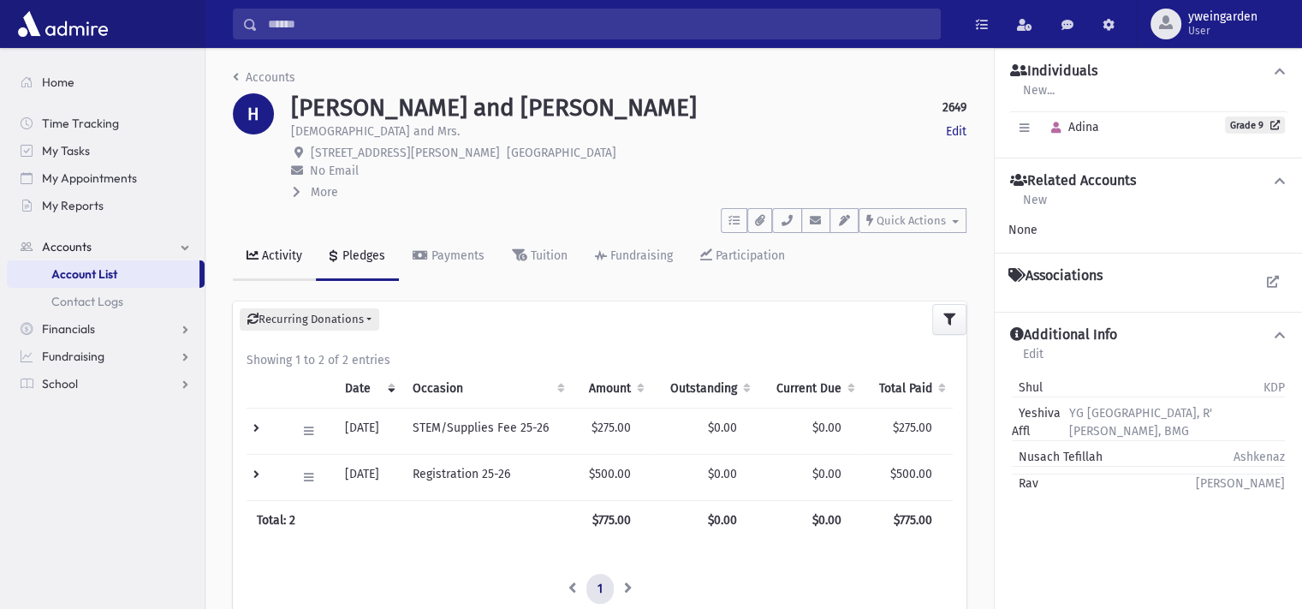
click at [271, 263] on link "Activity" at bounding box center [274, 257] width 83 height 48
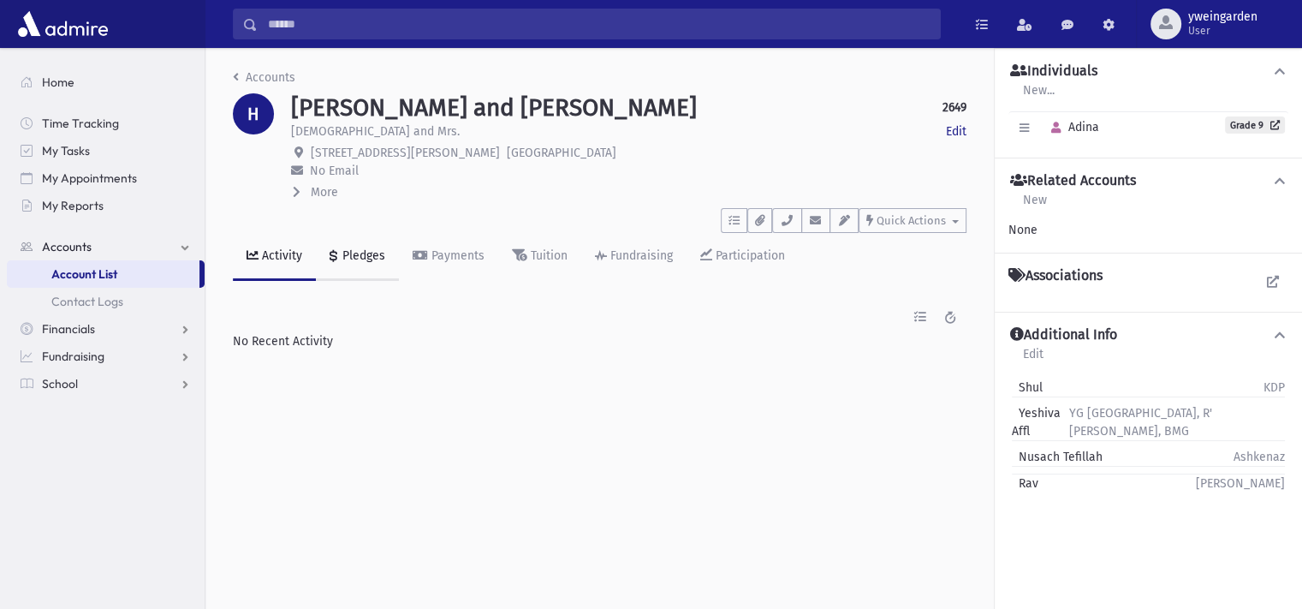
click at [348, 253] on div "Pledges" at bounding box center [362, 255] width 46 height 15
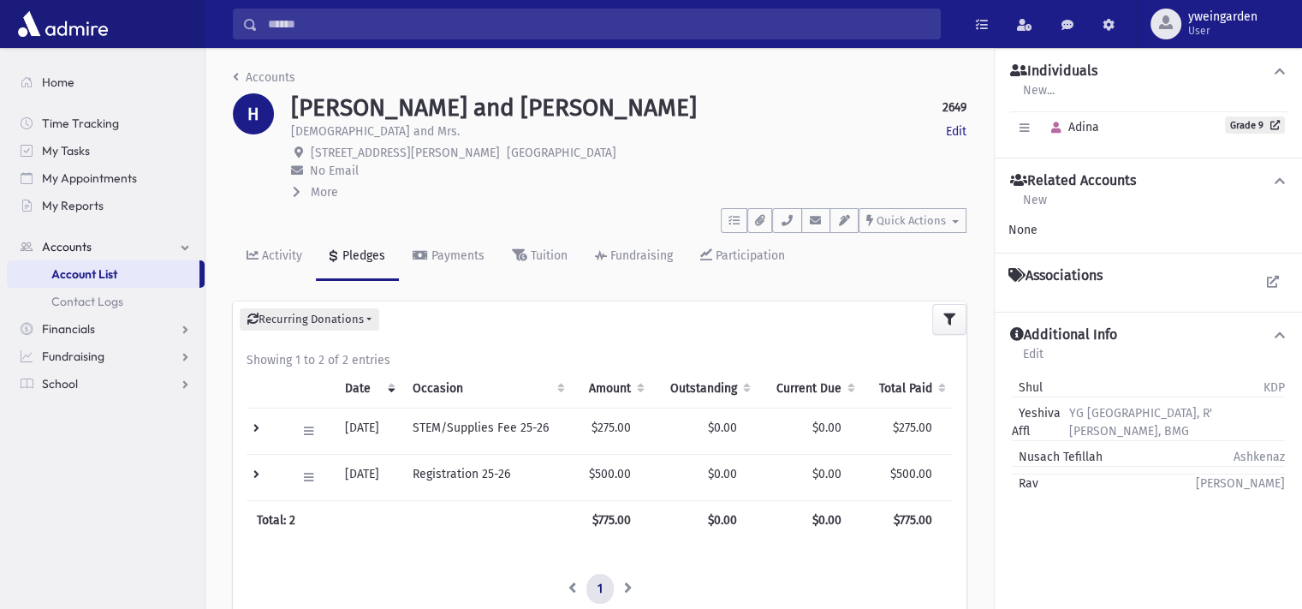
click at [420, 25] on input "Search" at bounding box center [599, 24] width 682 height 31
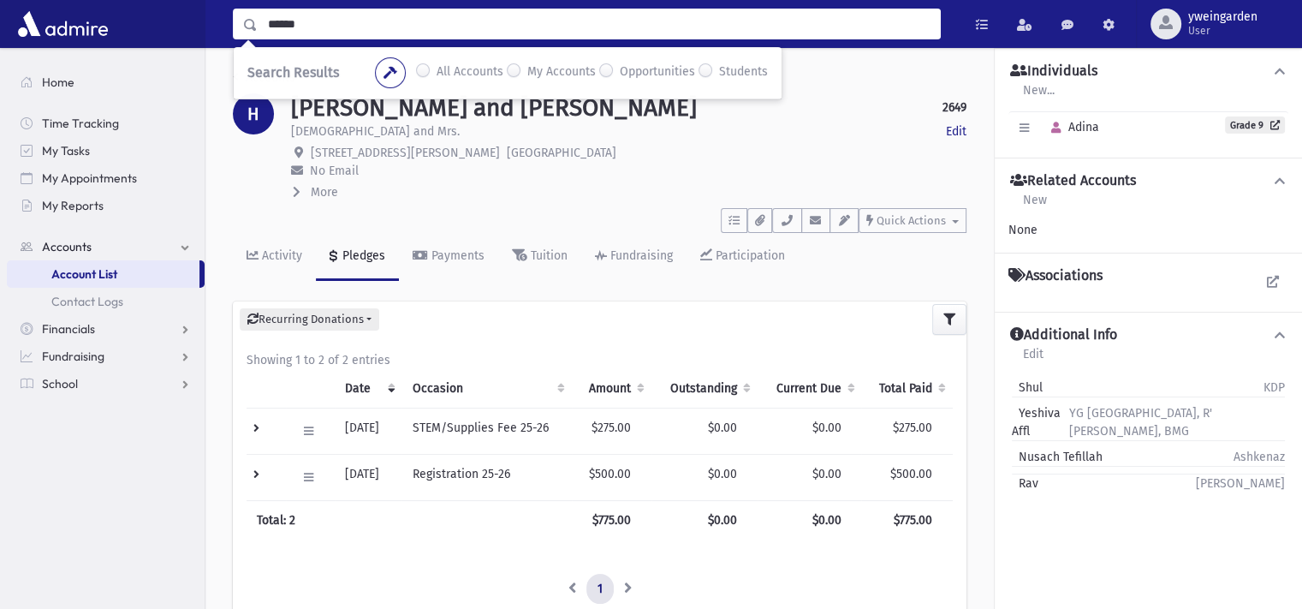
type input "******"
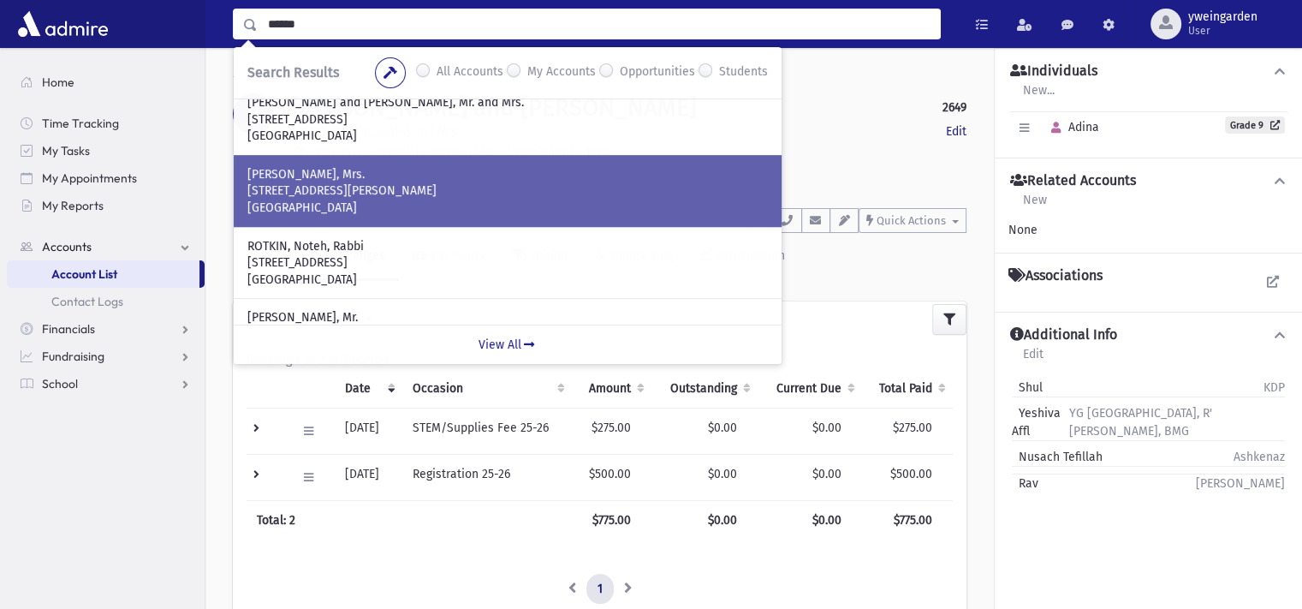
scroll to position [27, 0]
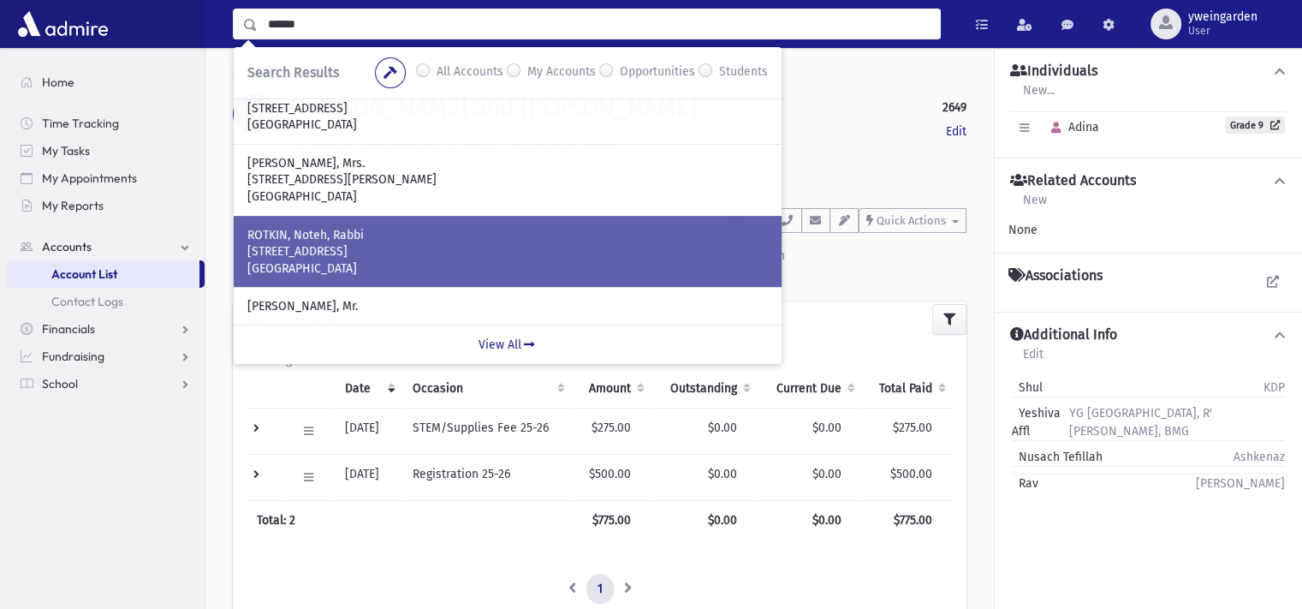
click at [328, 251] on p "65 North Crest Place" at bounding box center [507, 251] width 521 height 17
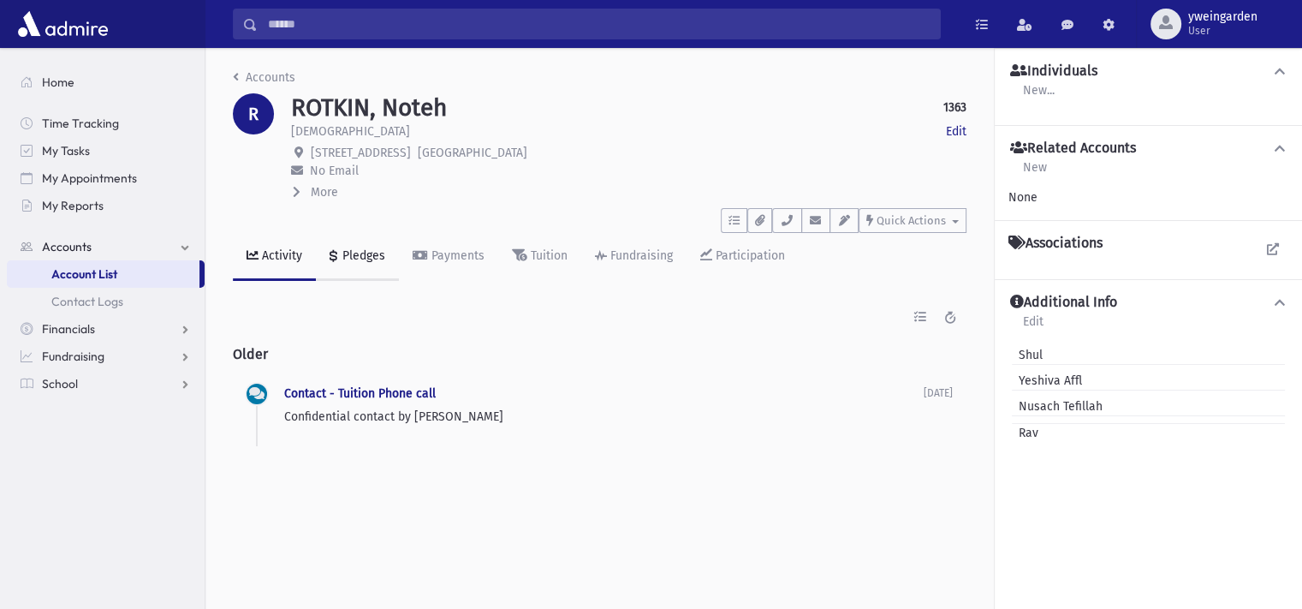
click at [349, 253] on div "Pledges" at bounding box center [362, 255] width 46 height 15
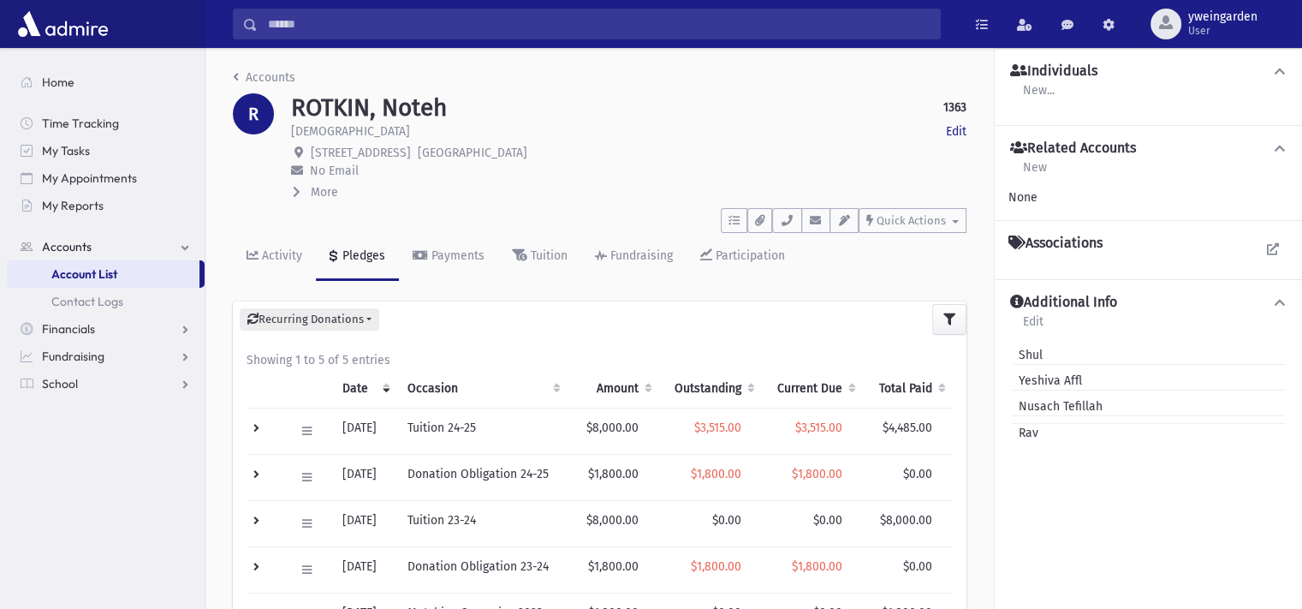
click at [503, 31] on input "Search" at bounding box center [599, 24] width 682 height 31
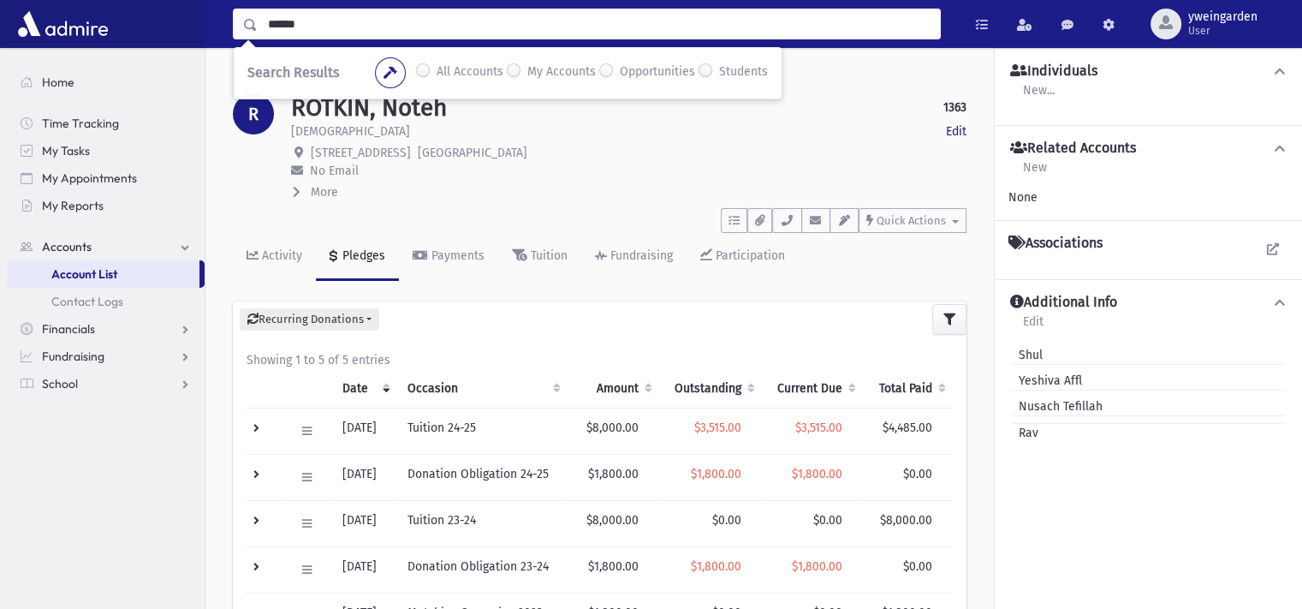
type input "******"
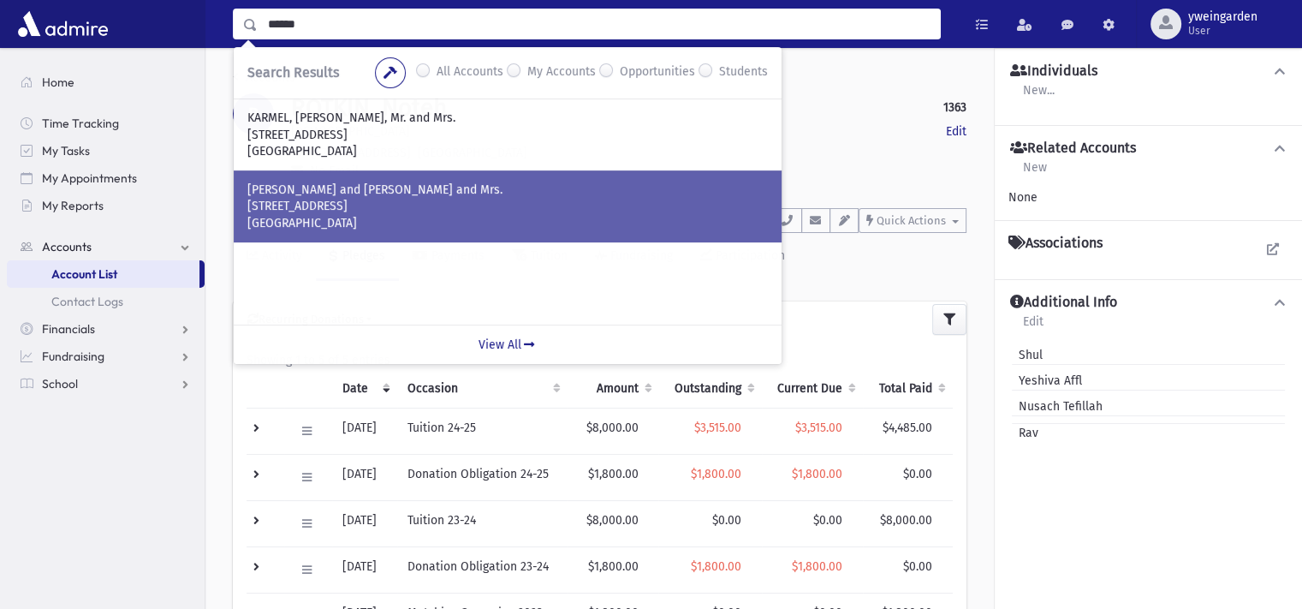
click at [404, 200] on p "4 Longabucco Court" at bounding box center [507, 206] width 521 height 17
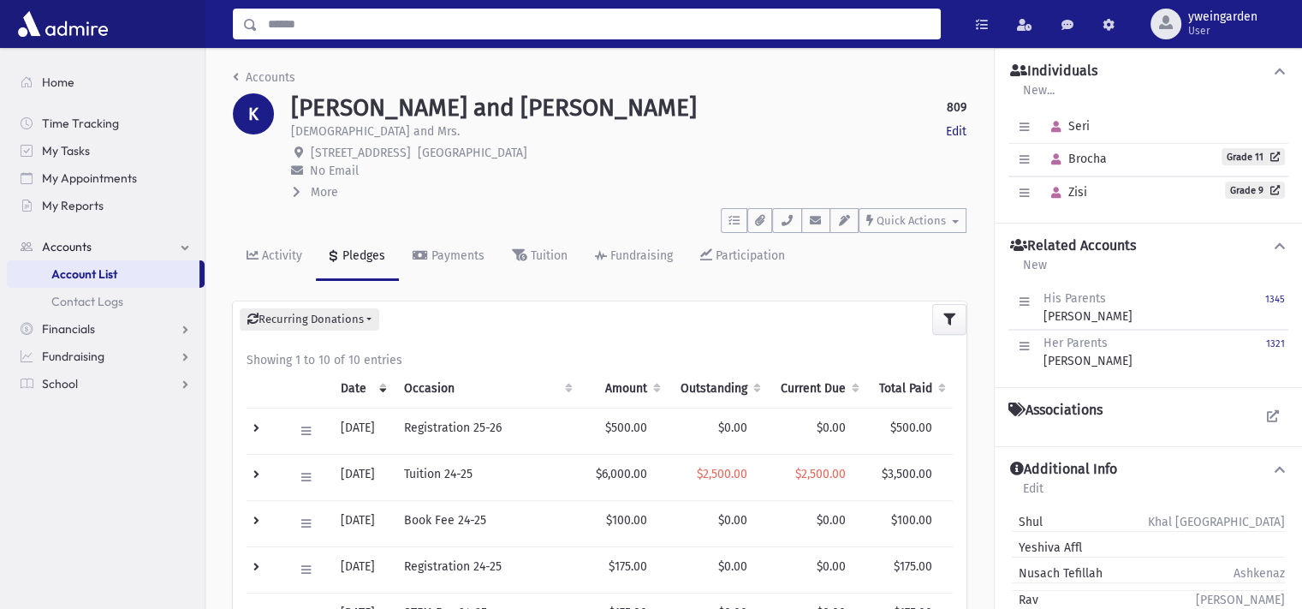
click at [422, 30] on input "Search" at bounding box center [599, 24] width 682 height 31
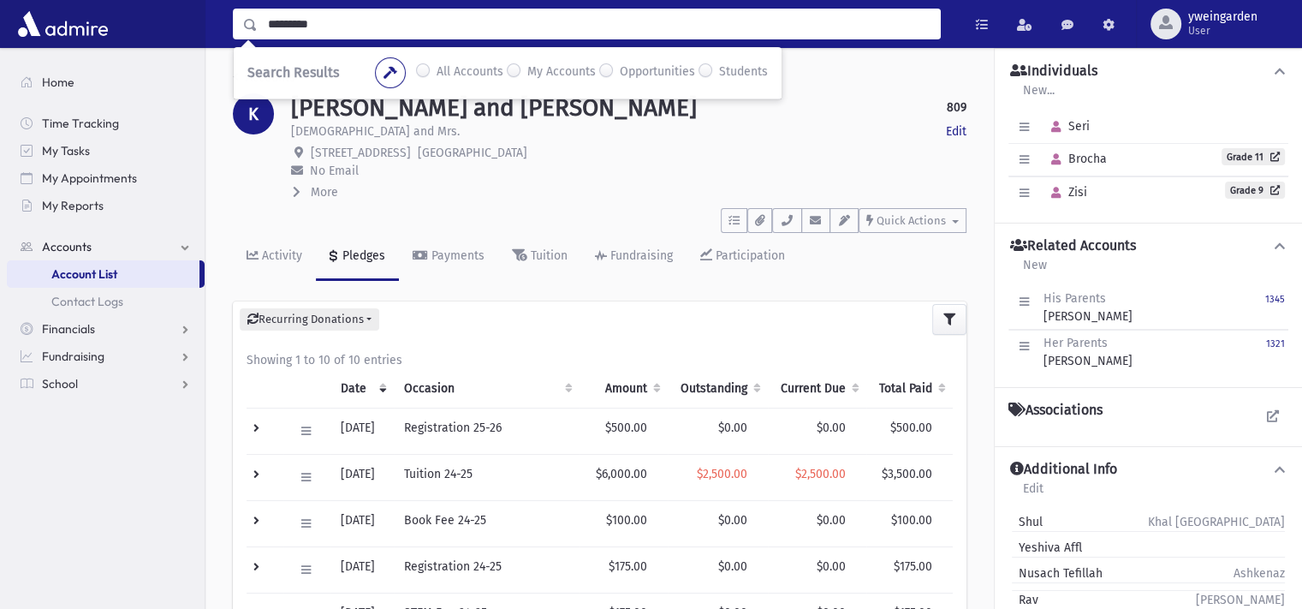
type input "*********"
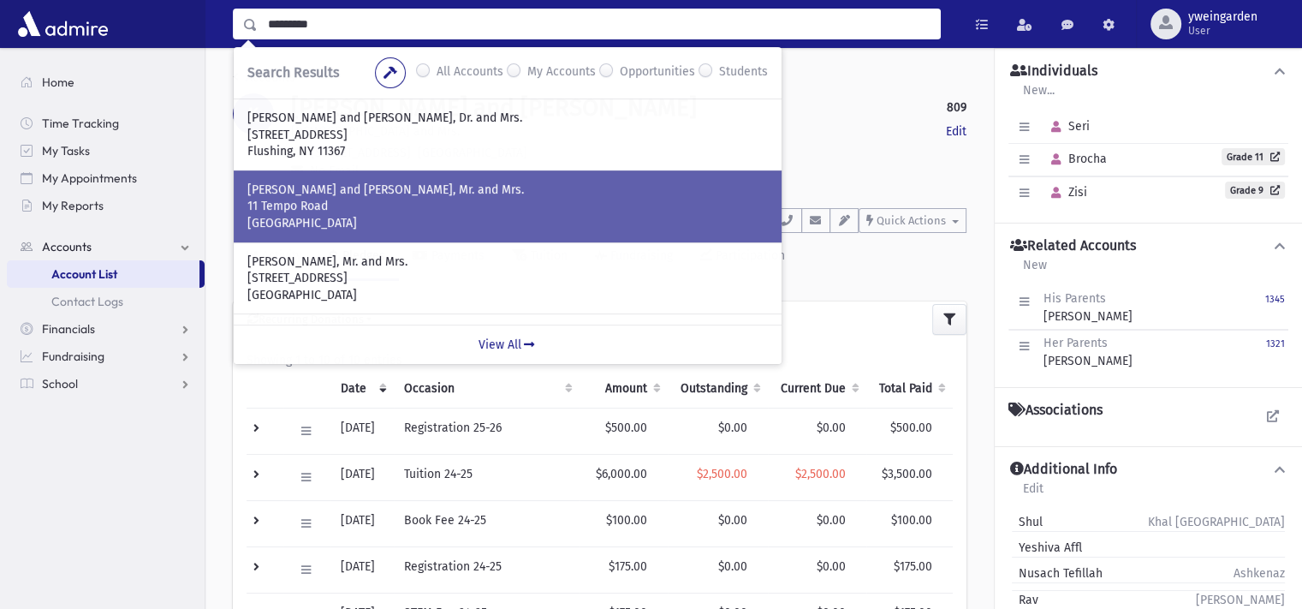
click at [433, 190] on p "STEINBERG, Dovid and Racheli, Mr. and Mrs." at bounding box center [507, 190] width 521 height 17
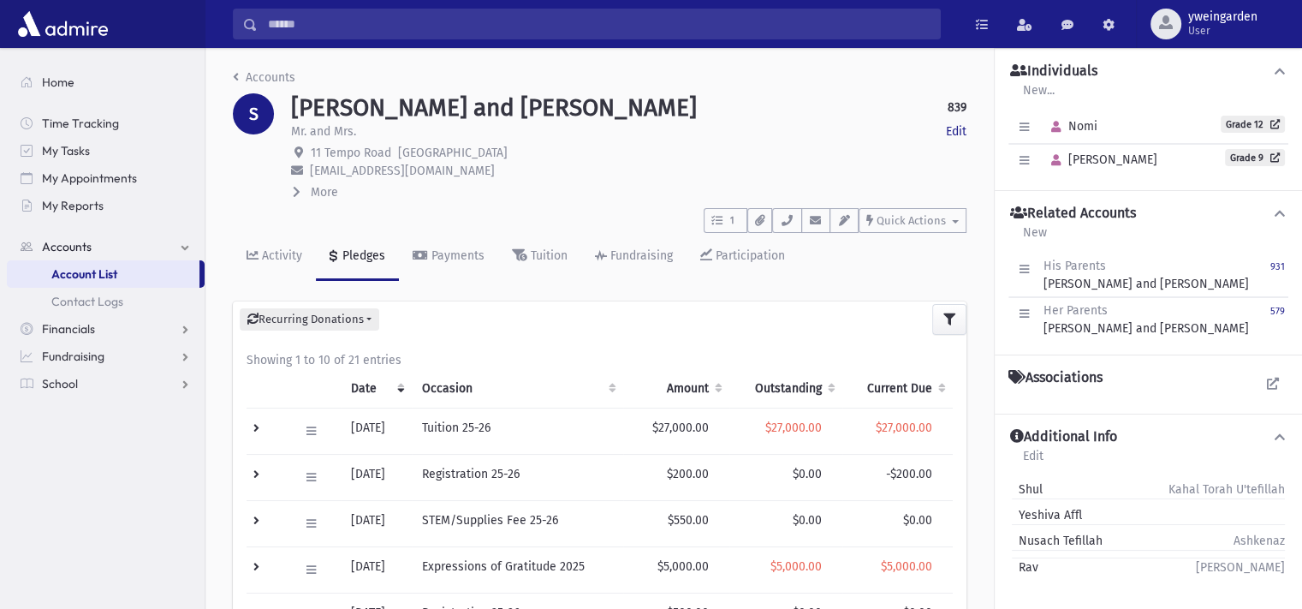
click at [400, 27] on input "Search" at bounding box center [599, 24] width 682 height 31
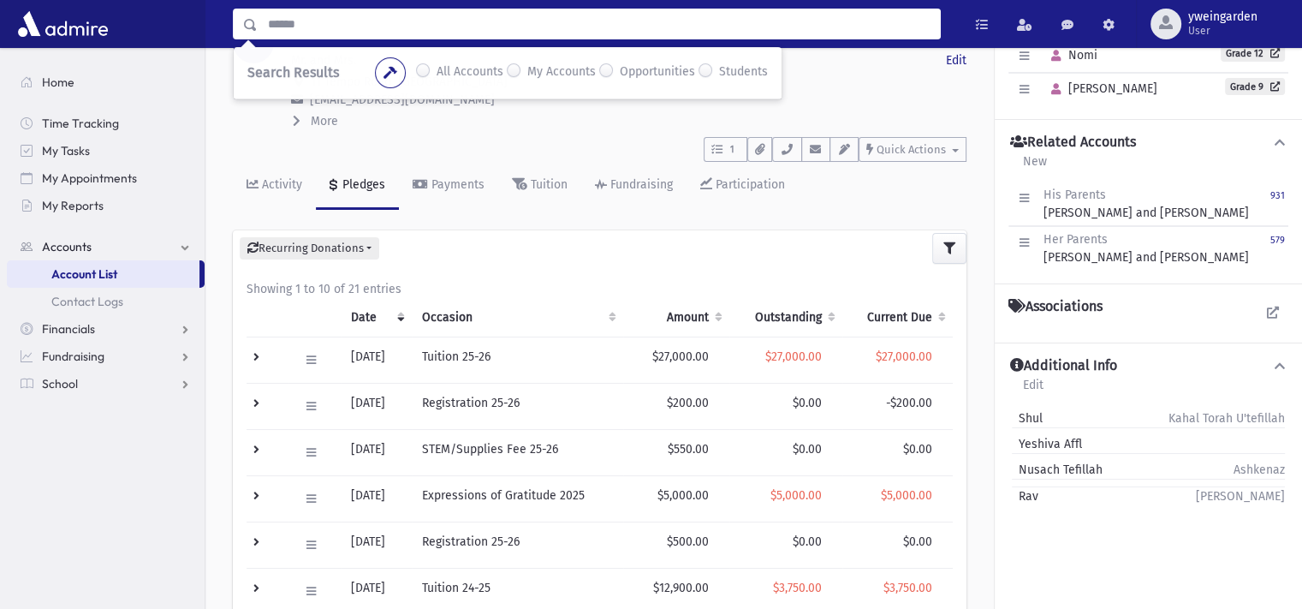
scroll to position [114, 0]
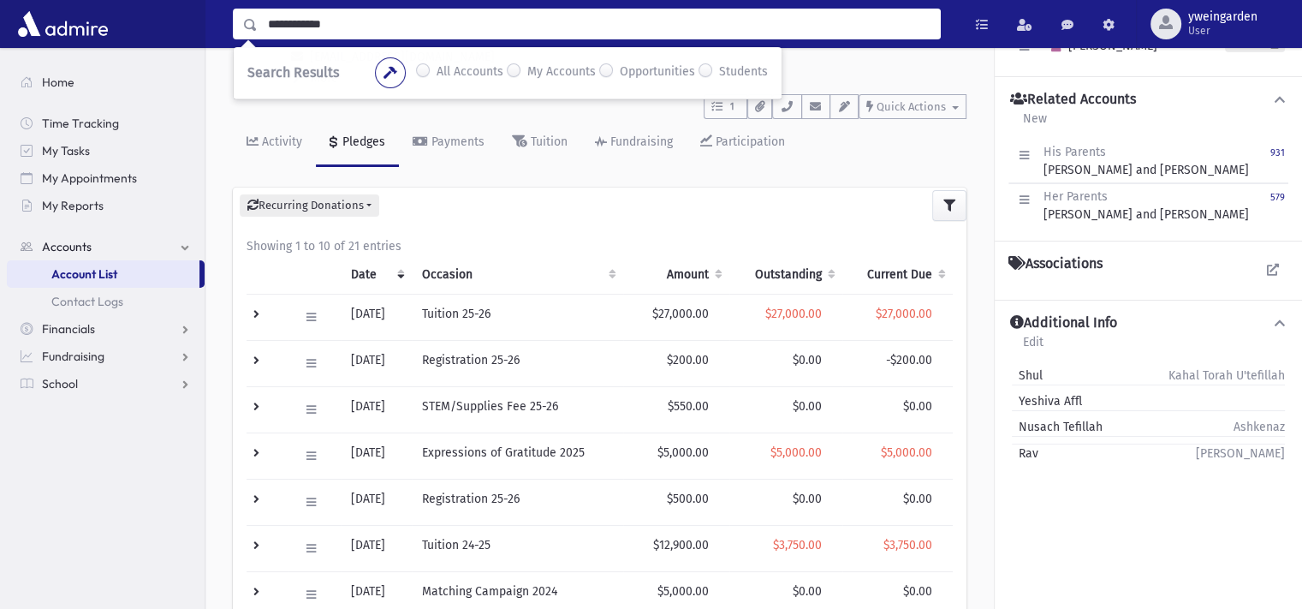
type input "**********"
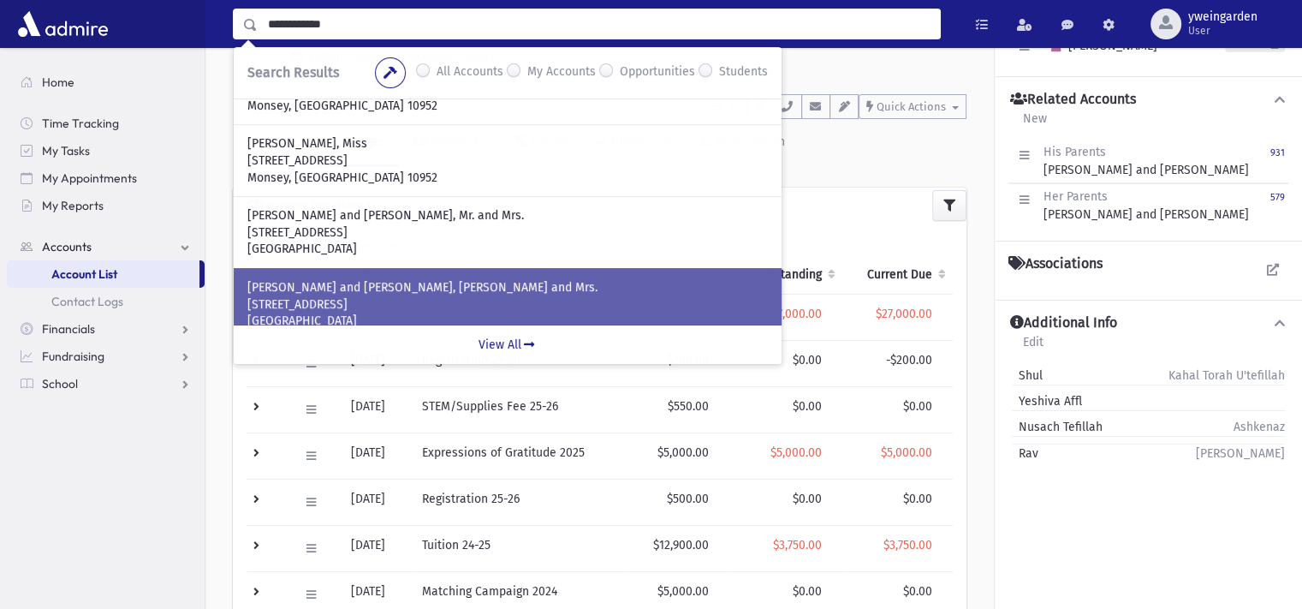
scroll to position [490, 0]
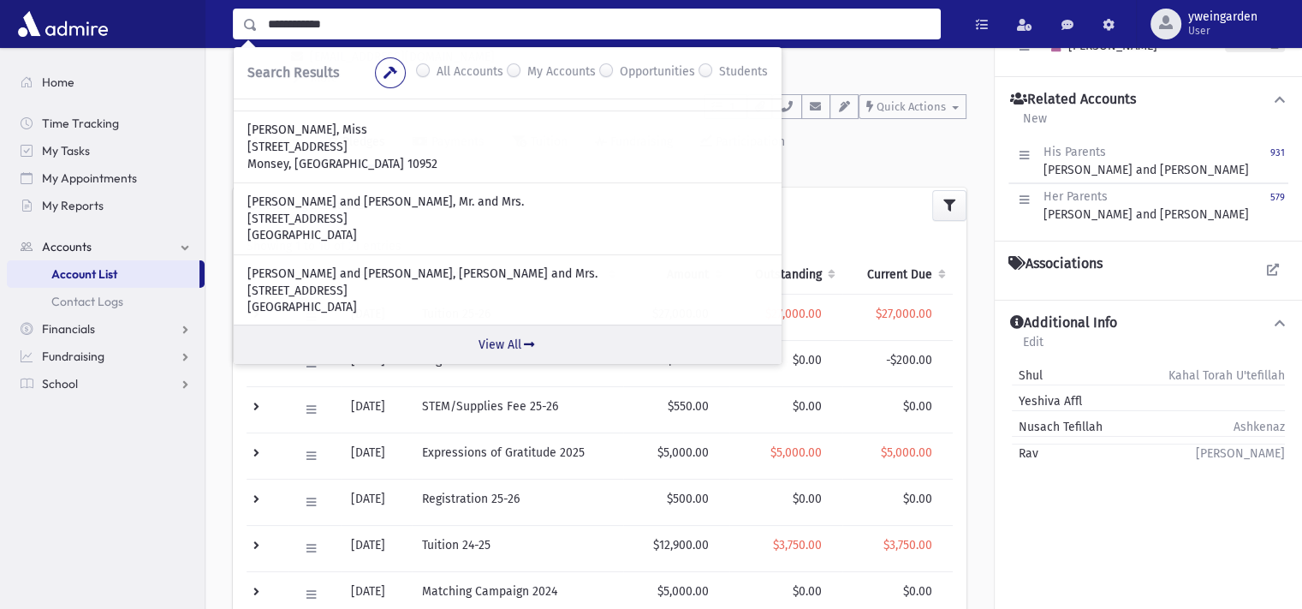
click at [517, 342] on link "View All" at bounding box center [508, 344] width 548 height 39
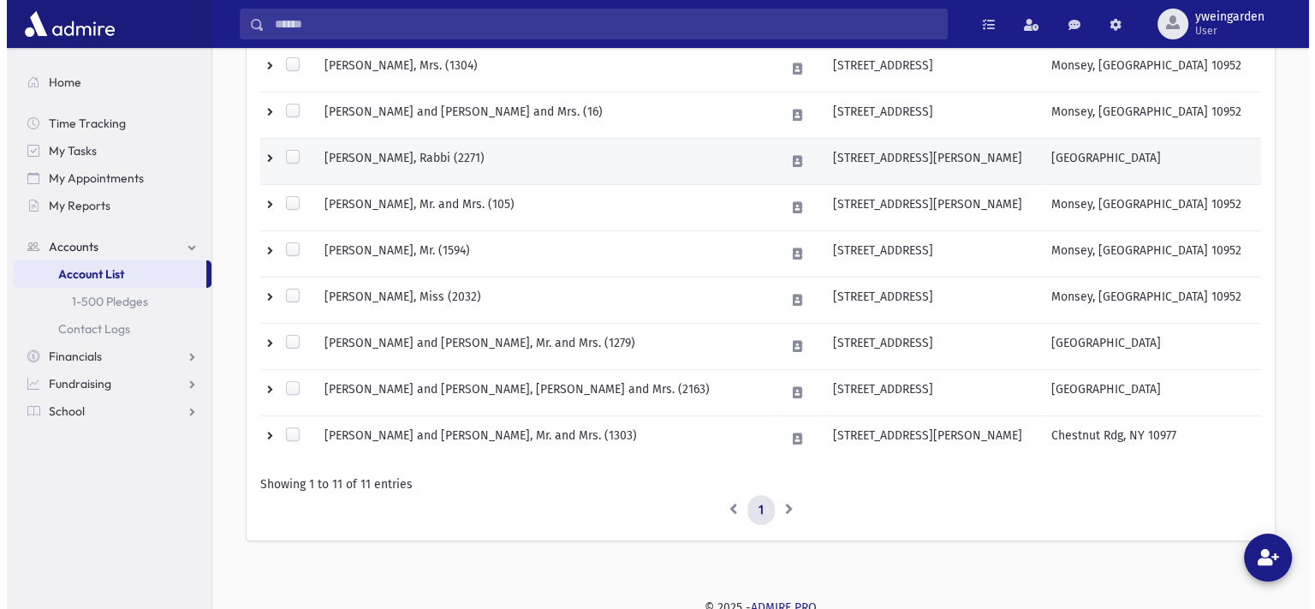
scroll to position [456, 0]
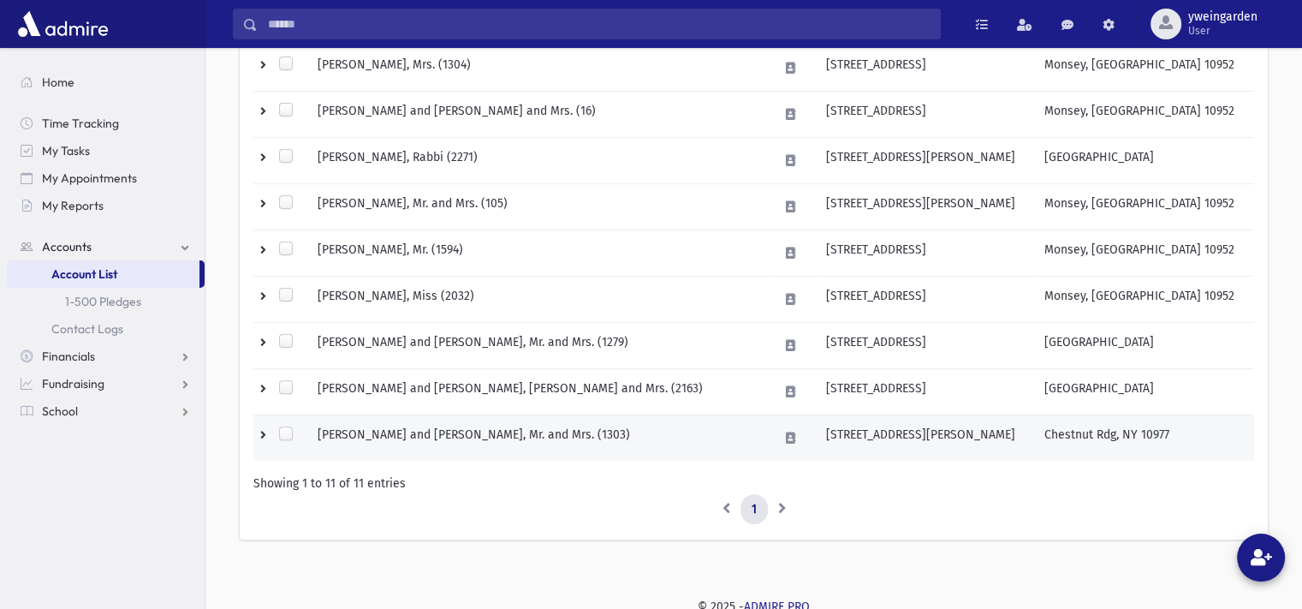
click at [551, 431] on td "[PERSON_NAME] and [PERSON_NAME], Mr. and Mrs. (1303)" at bounding box center [538, 437] width 462 height 46
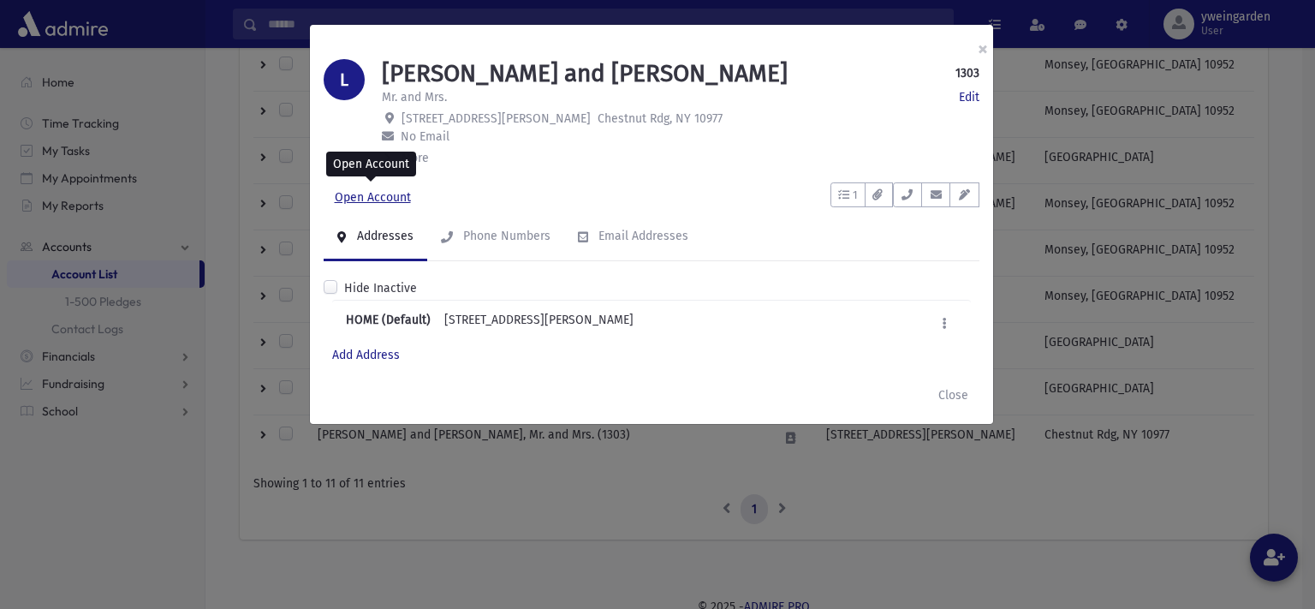
click at [377, 191] on link "Open Account" at bounding box center [373, 197] width 98 height 31
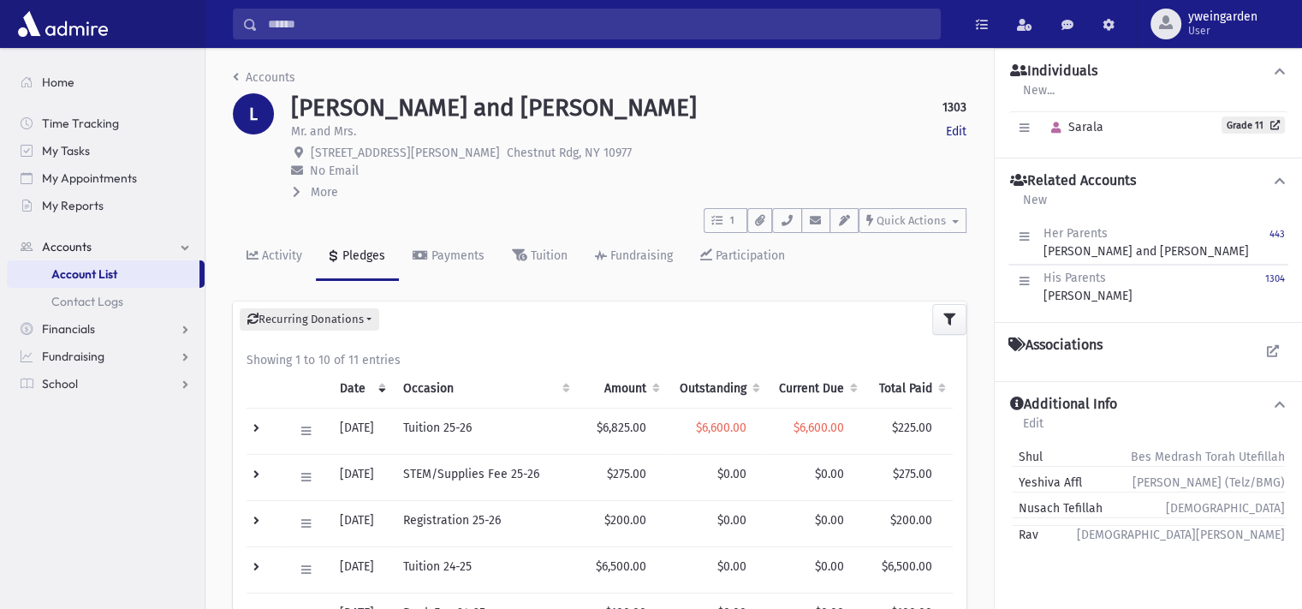
click at [409, 28] on input "Search" at bounding box center [599, 24] width 682 height 31
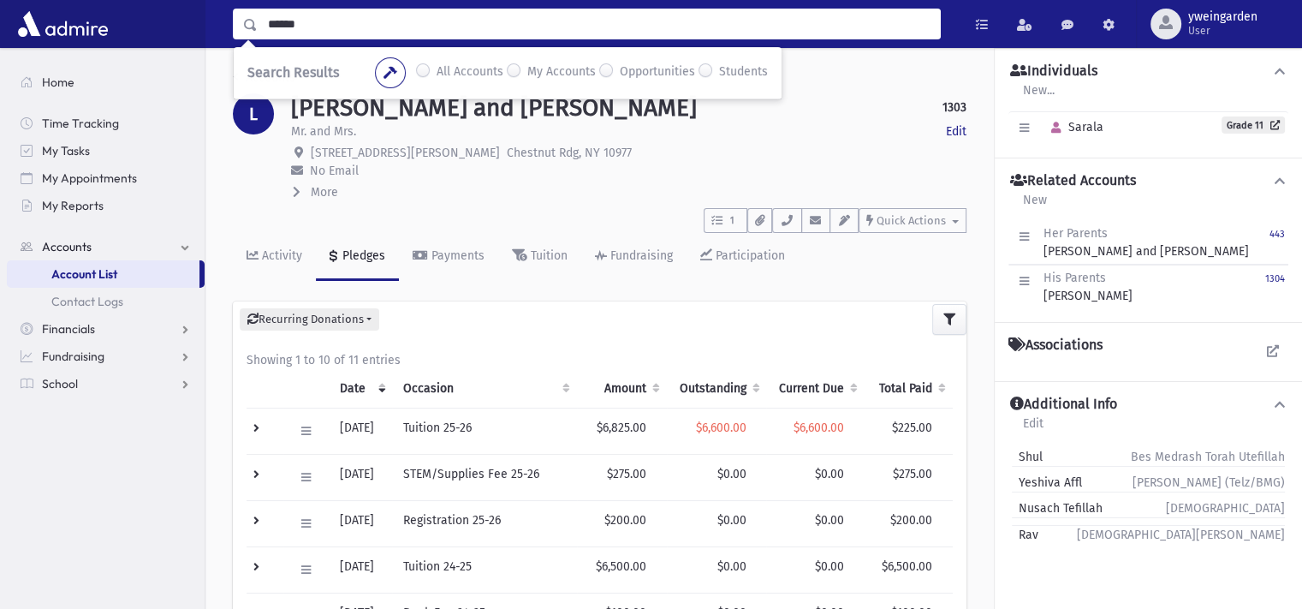
type input "******"
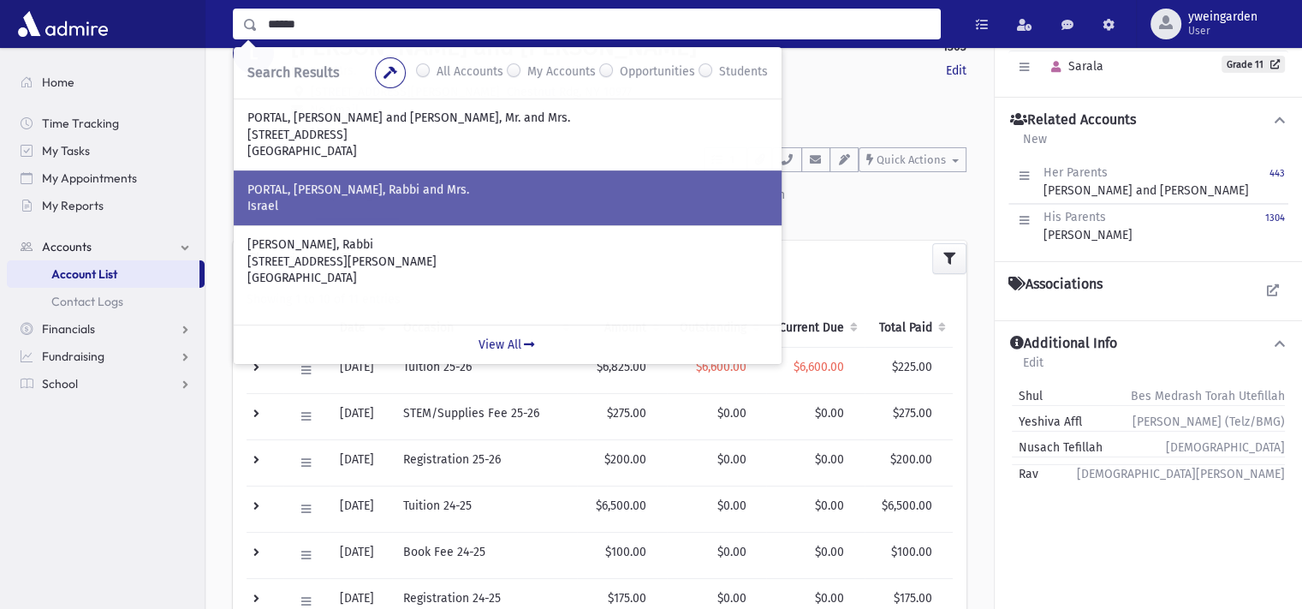
scroll to position [114, 0]
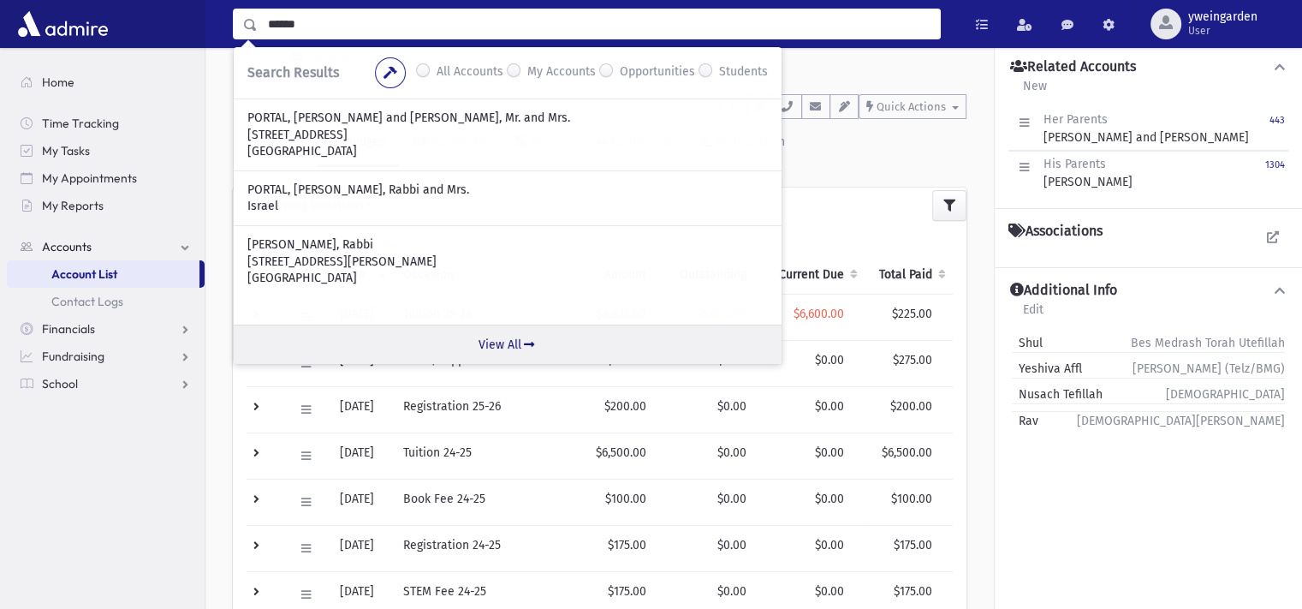
click at [516, 351] on link "View All" at bounding box center [508, 344] width 548 height 39
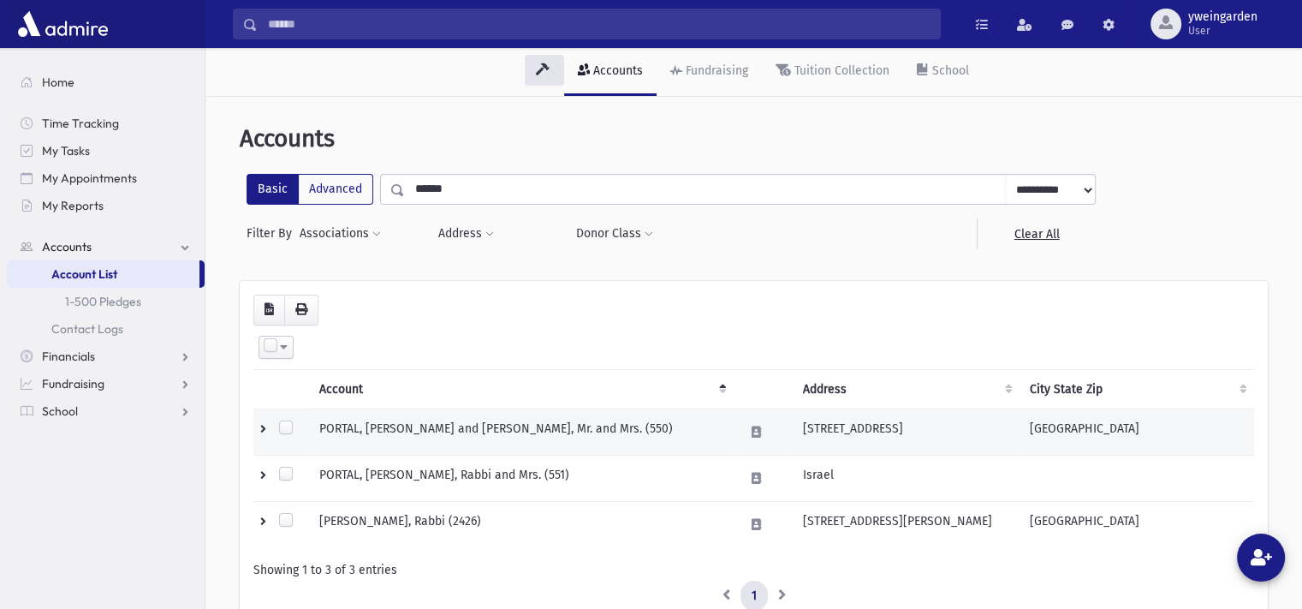
click at [599, 438] on td "PORTAL, Joseph and Sarah, Mr. and Mrs. (550)" at bounding box center [521, 431] width 425 height 46
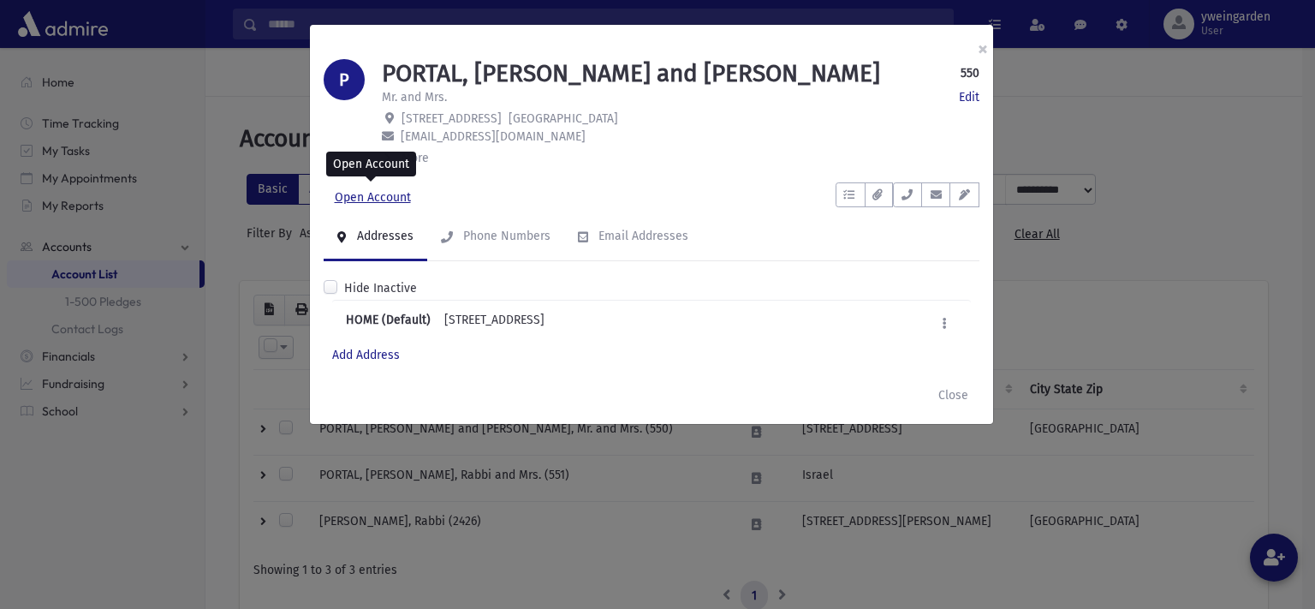
click at [344, 186] on link "Open Account" at bounding box center [373, 197] width 98 height 31
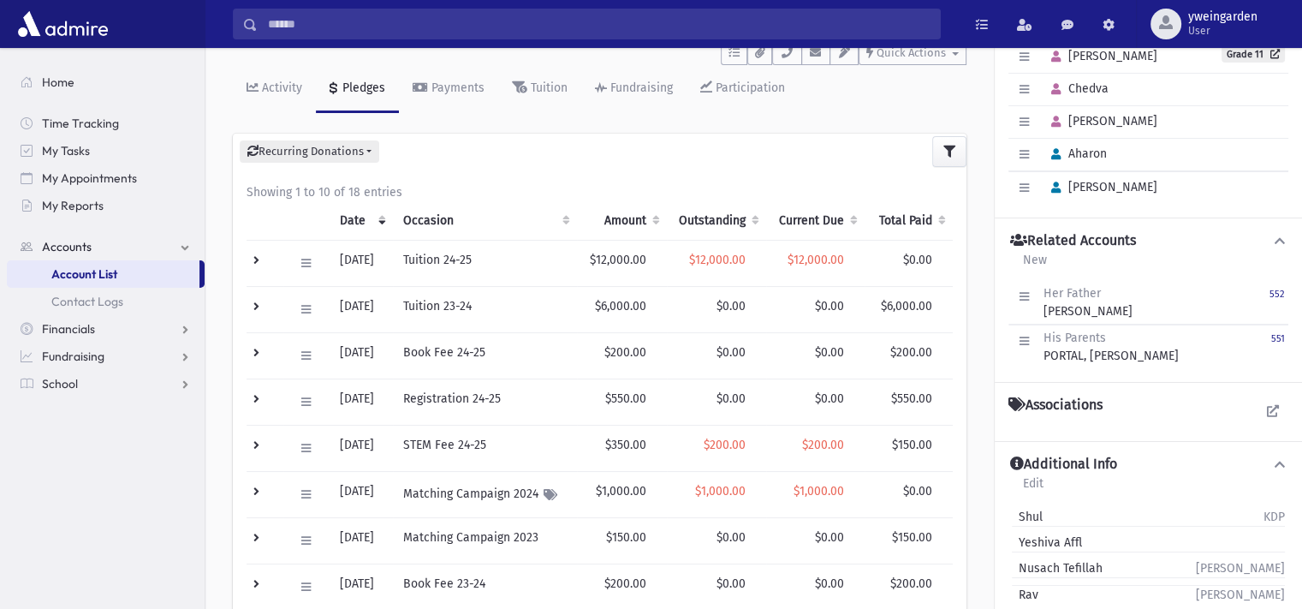
scroll to position [114, 0]
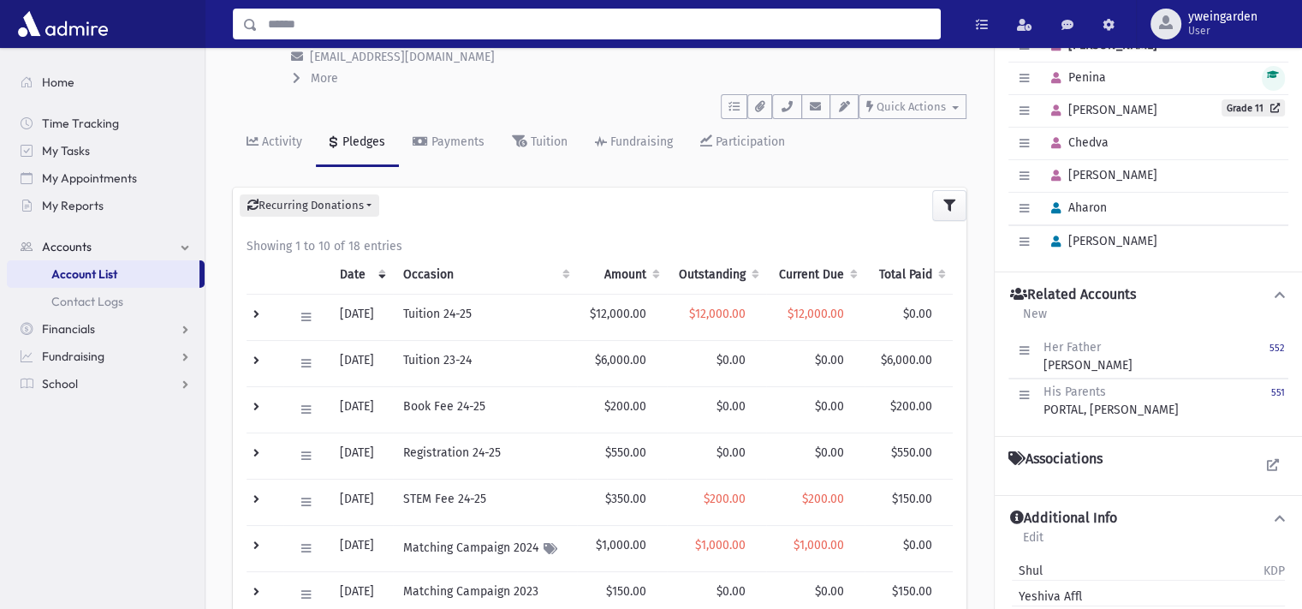
click at [439, 20] on input "Search" at bounding box center [599, 24] width 682 height 31
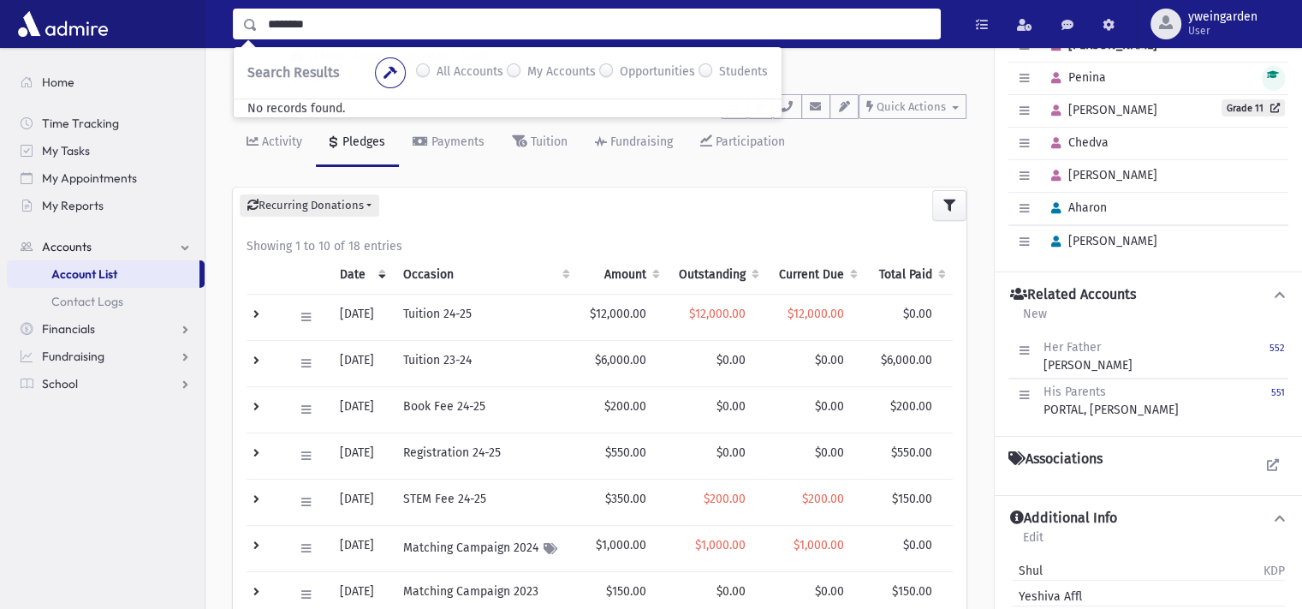
type input "********"
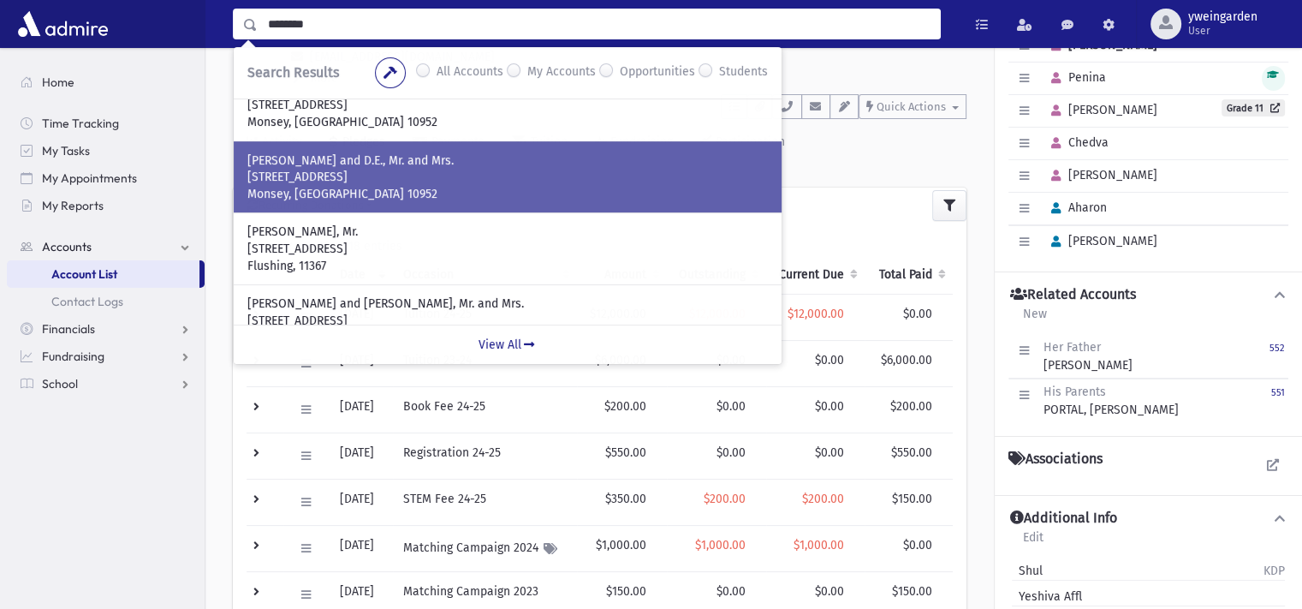
scroll to position [330, 0]
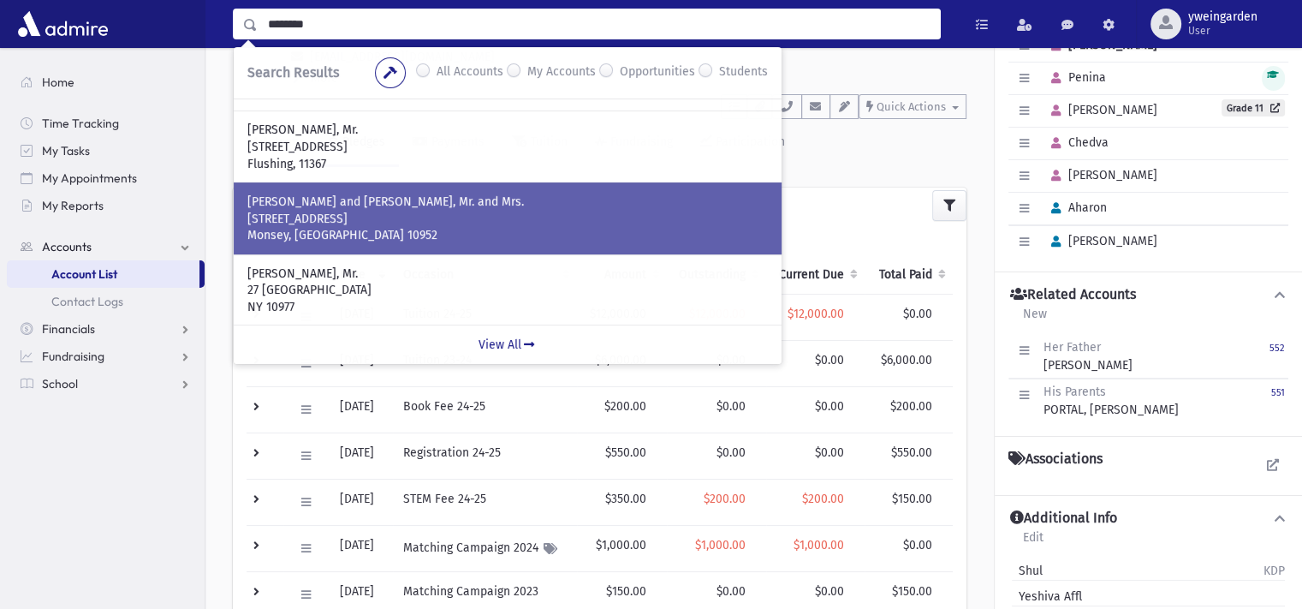
click at [394, 211] on p "16 Meadowbrook Lane" at bounding box center [507, 219] width 521 height 17
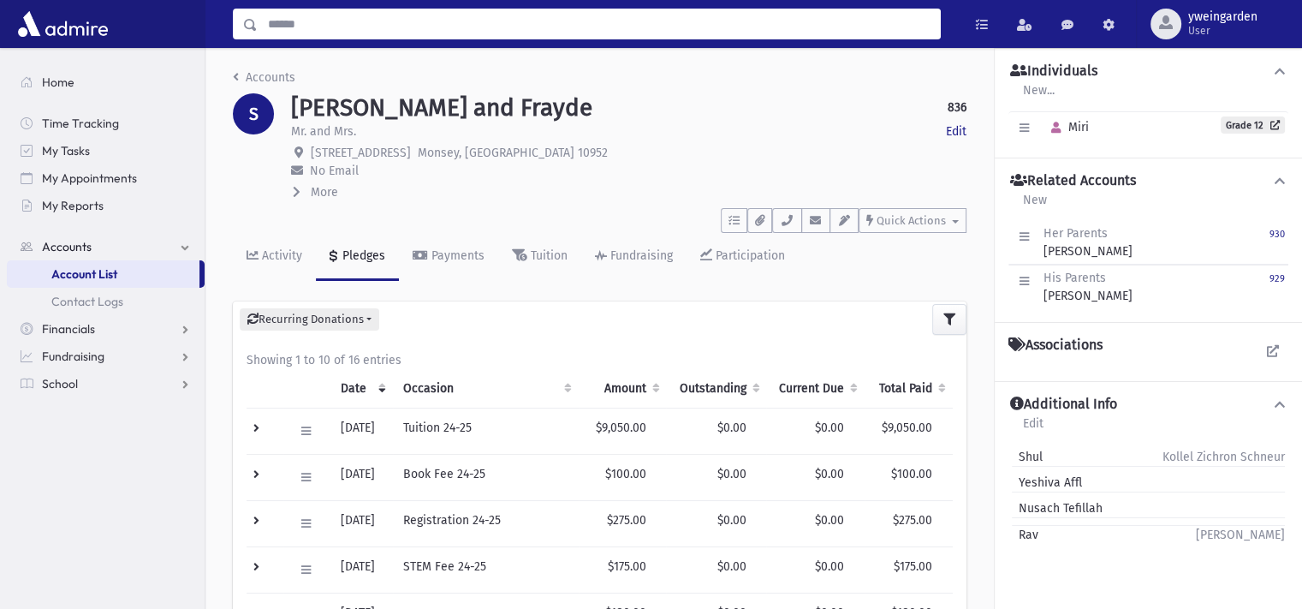
click at [424, 33] on input "Search" at bounding box center [599, 24] width 682 height 31
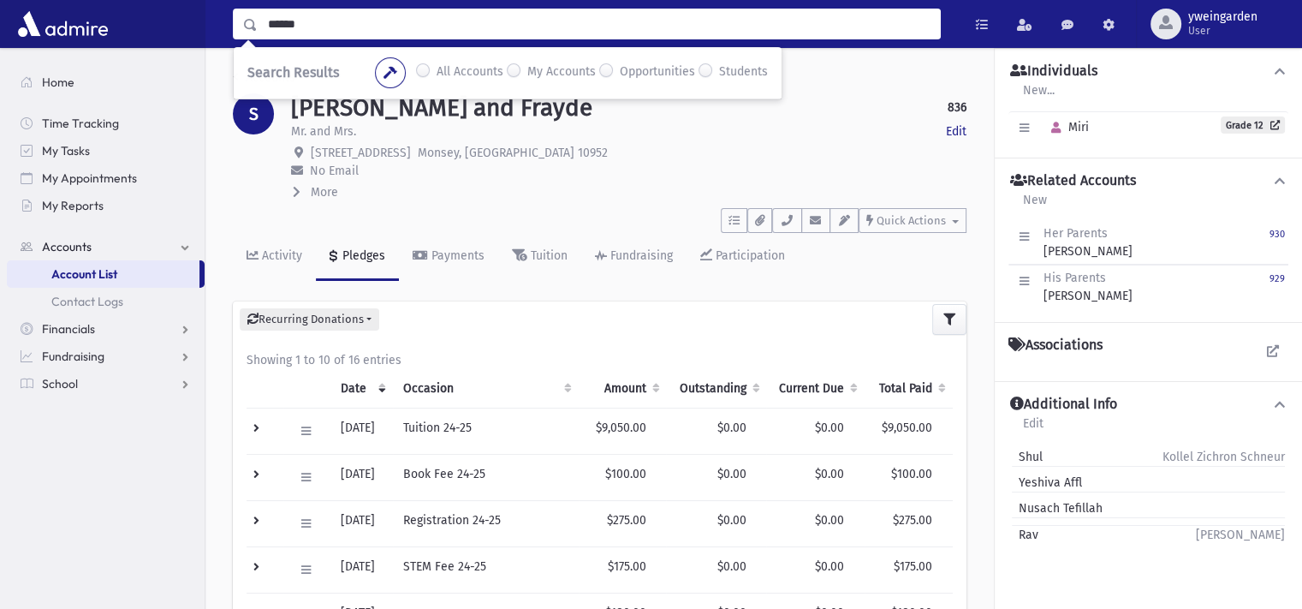
type input "******"
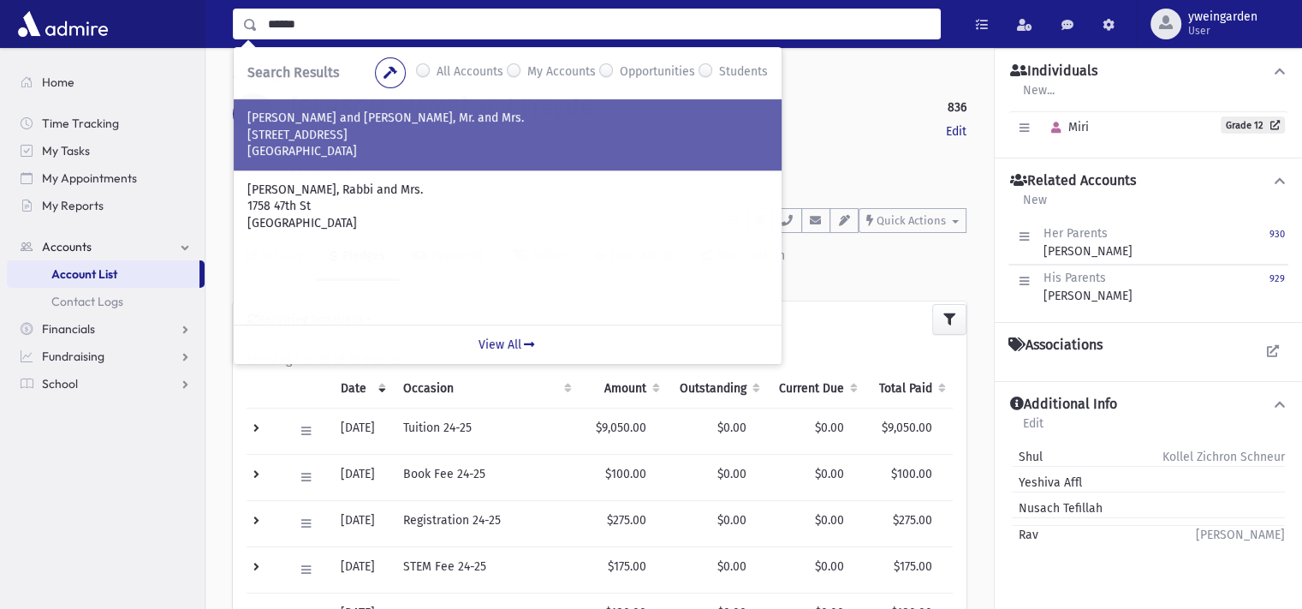
click at [423, 134] on p "[STREET_ADDRESS]" at bounding box center [507, 135] width 521 height 17
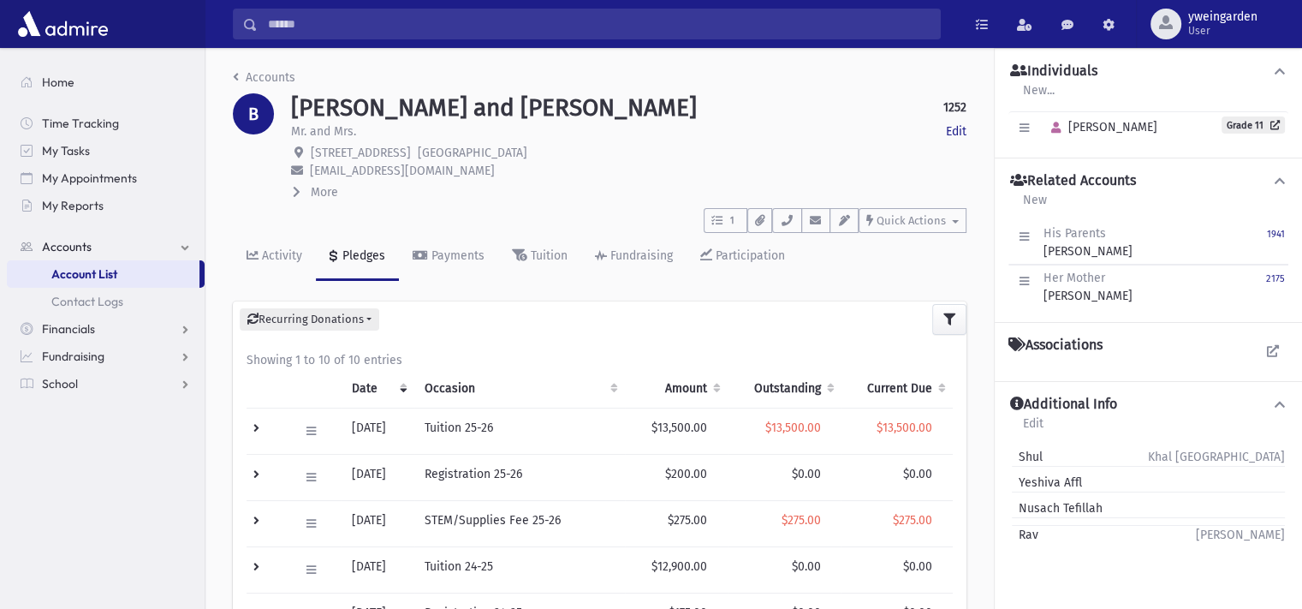
scroll to position [114, 0]
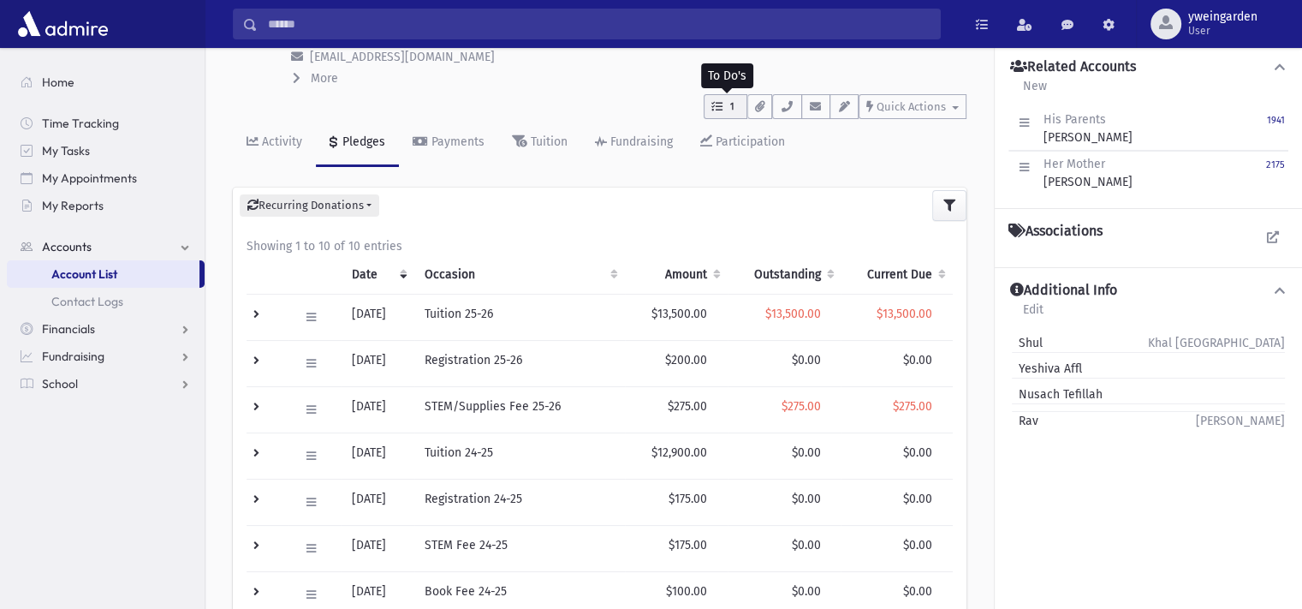
click at [719, 102] on icon "button" at bounding box center [717, 106] width 11 height 11
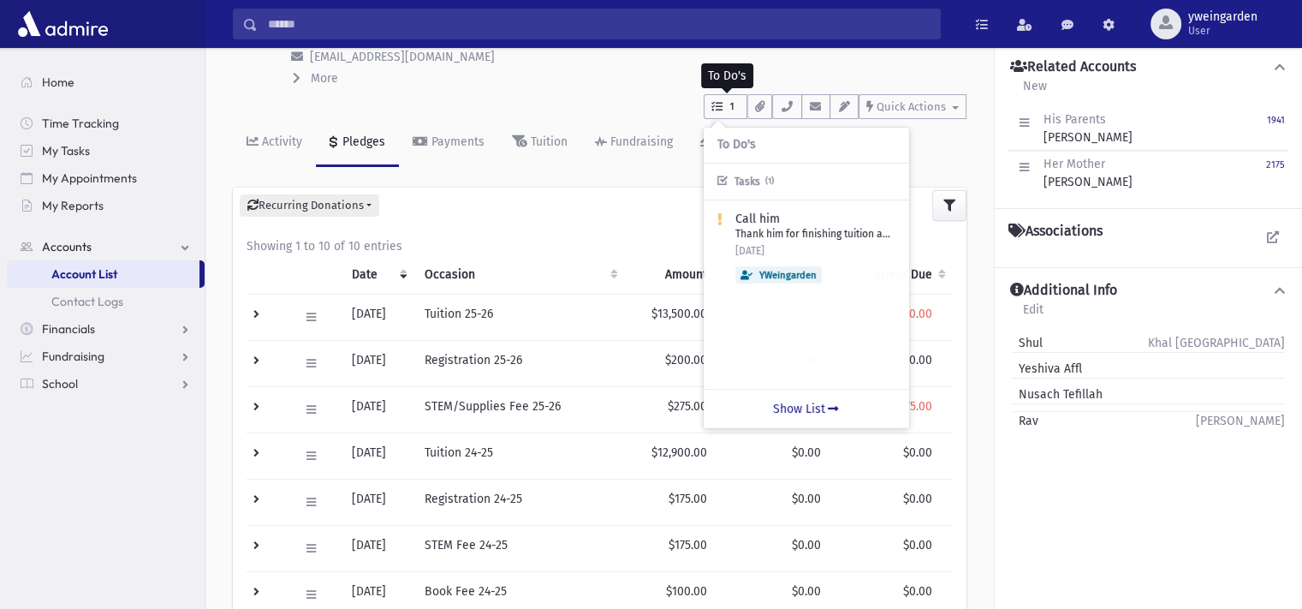
scroll to position [0, 0]
